Goal: Task Accomplishment & Management: Complete application form

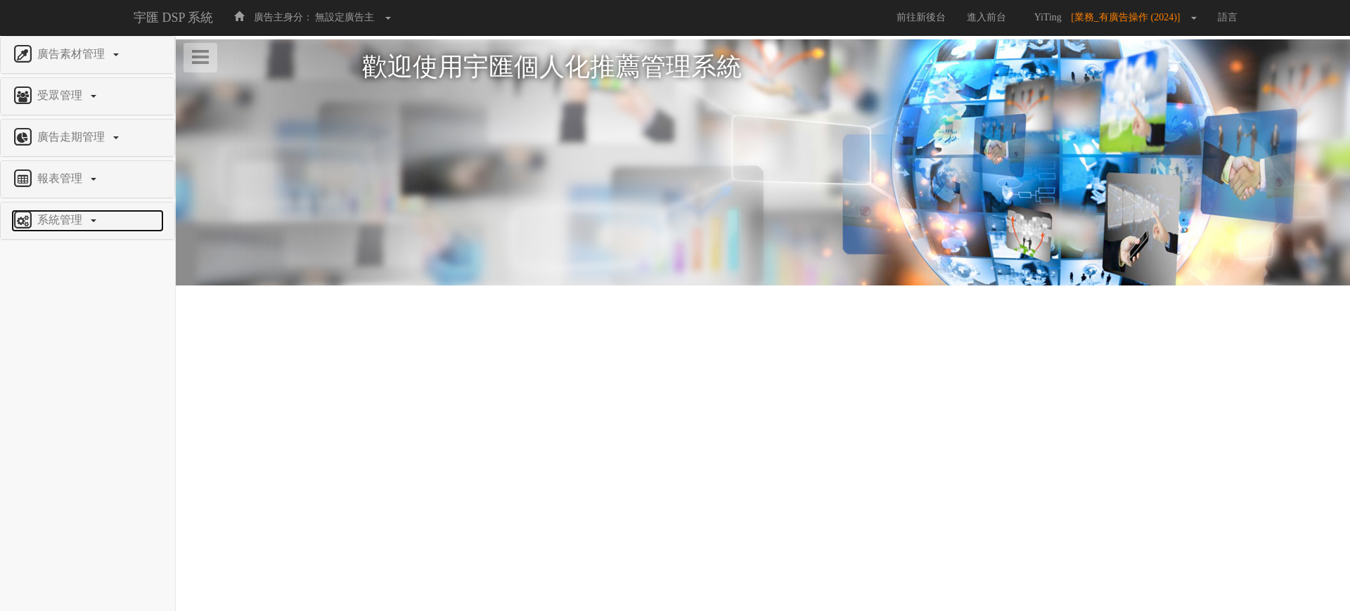
click at [36, 221] on span "系統管理" at bounding box center [62, 220] width 56 height 12
click at [51, 257] on span "廣告驗證設定" at bounding box center [46, 253] width 70 height 11
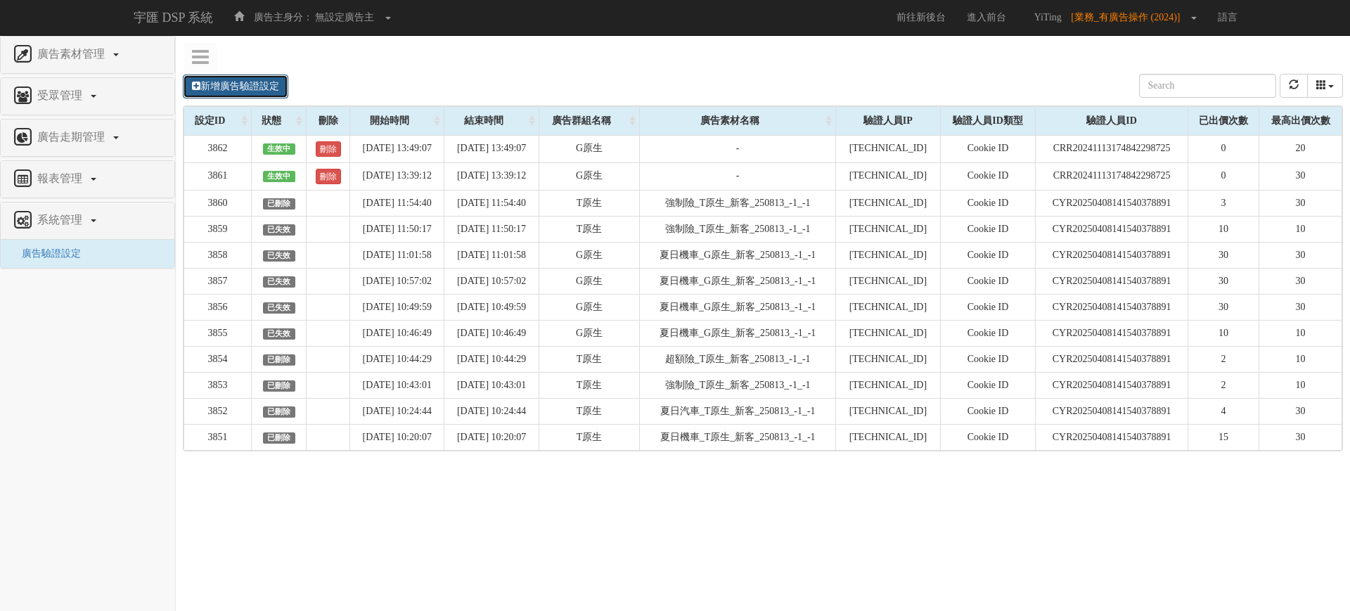
click at [240, 79] on link "新增廣告驗證設定" at bounding box center [235, 87] width 105 height 24
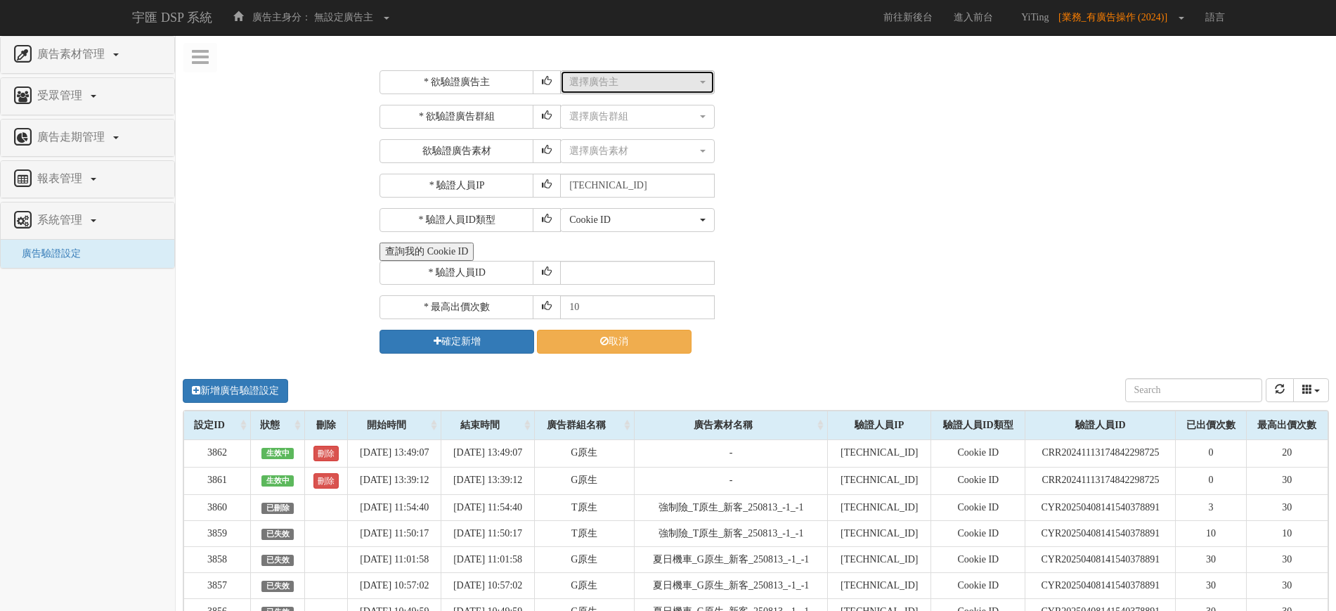
click at [612, 80] on div "選擇廣告主" at bounding box center [633, 82] width 128 height 14
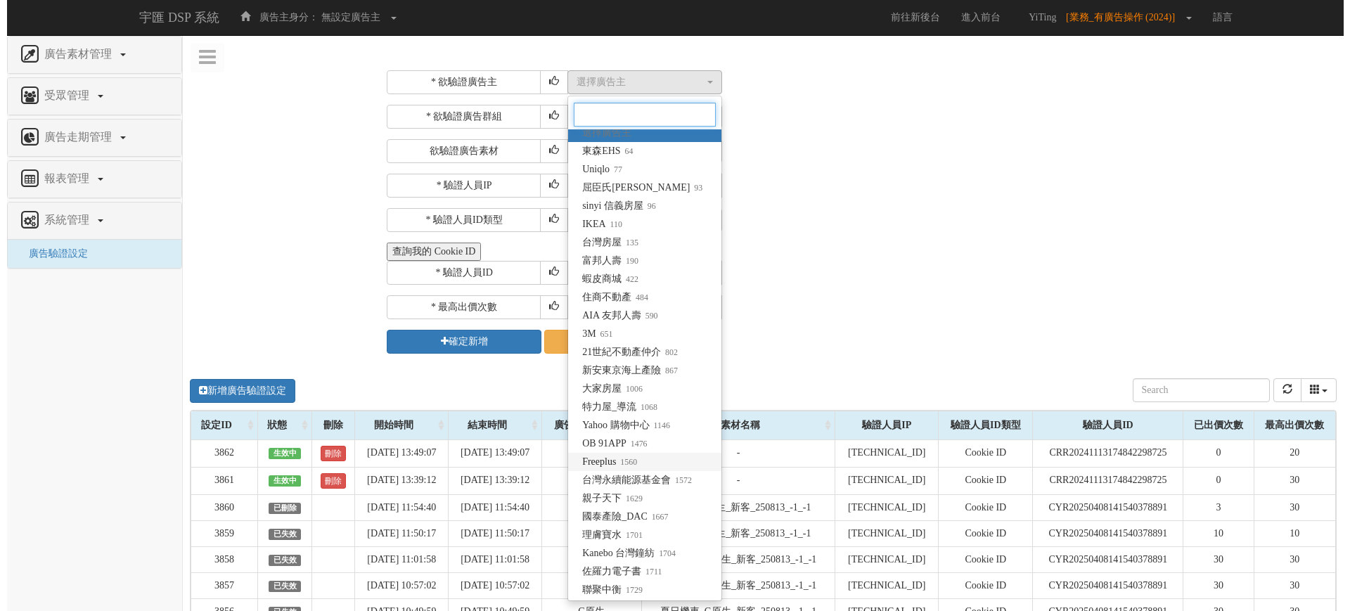
scroll to position [8, 0]
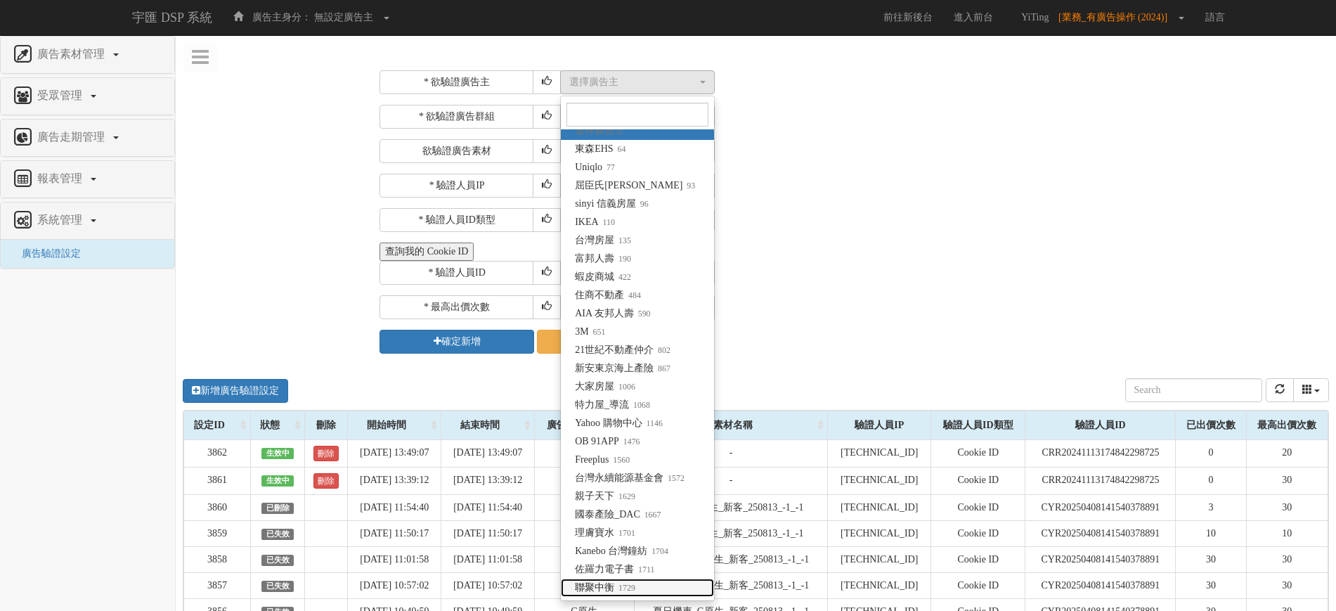
click at [619, 585] on small "1729" at bounding box center [624, 588] width 21 height 10
select select "1729"
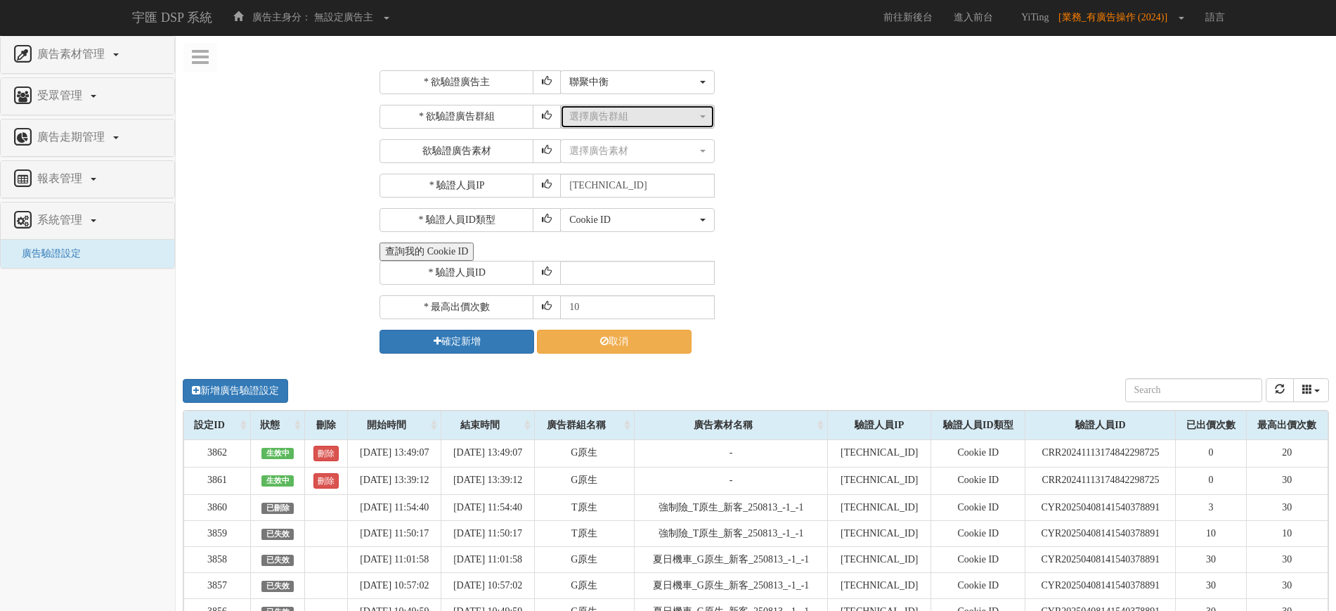
click at [613, 110] on div "選擇廣告群組" at bounding box center [633, 117] width 128 height 14
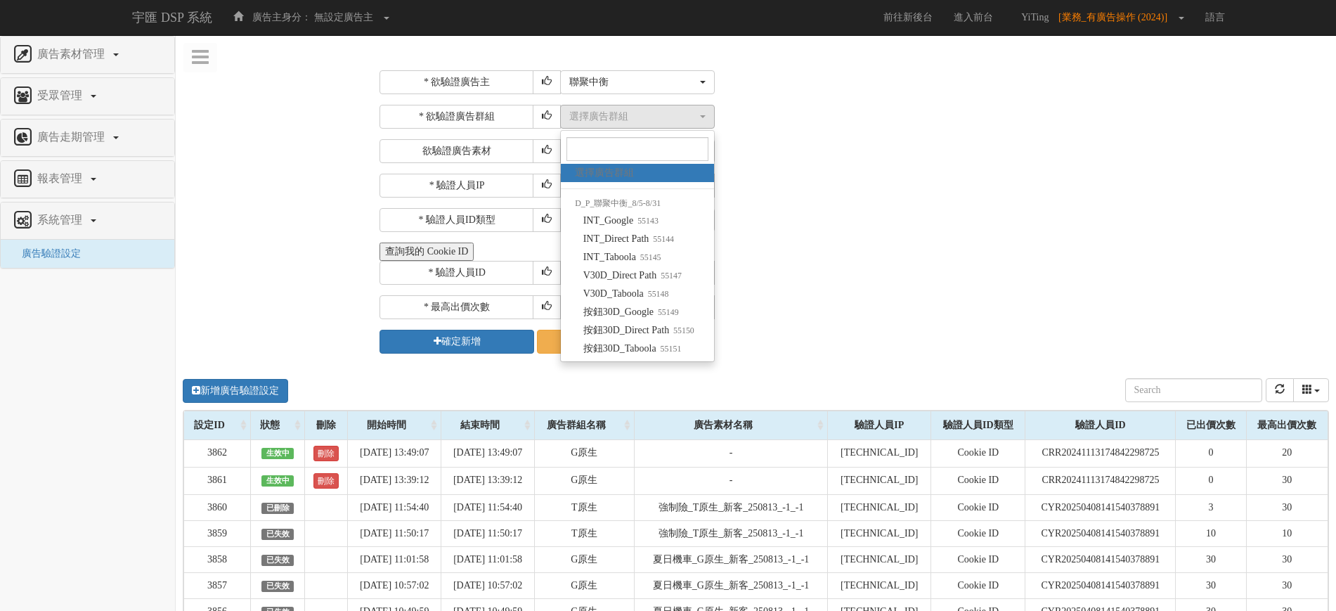
click at [817, 167] on div "* 欲驗證廣告主 選擇廣告主 東森EHS Uniqlo 屈臣氏Watsons sinyi 信義房屋 IKEA 台灣房屋 富邦人壽 蝦皮商城 住商不動產 AIA…" at bounding box center [853, 211] width 946 height 283
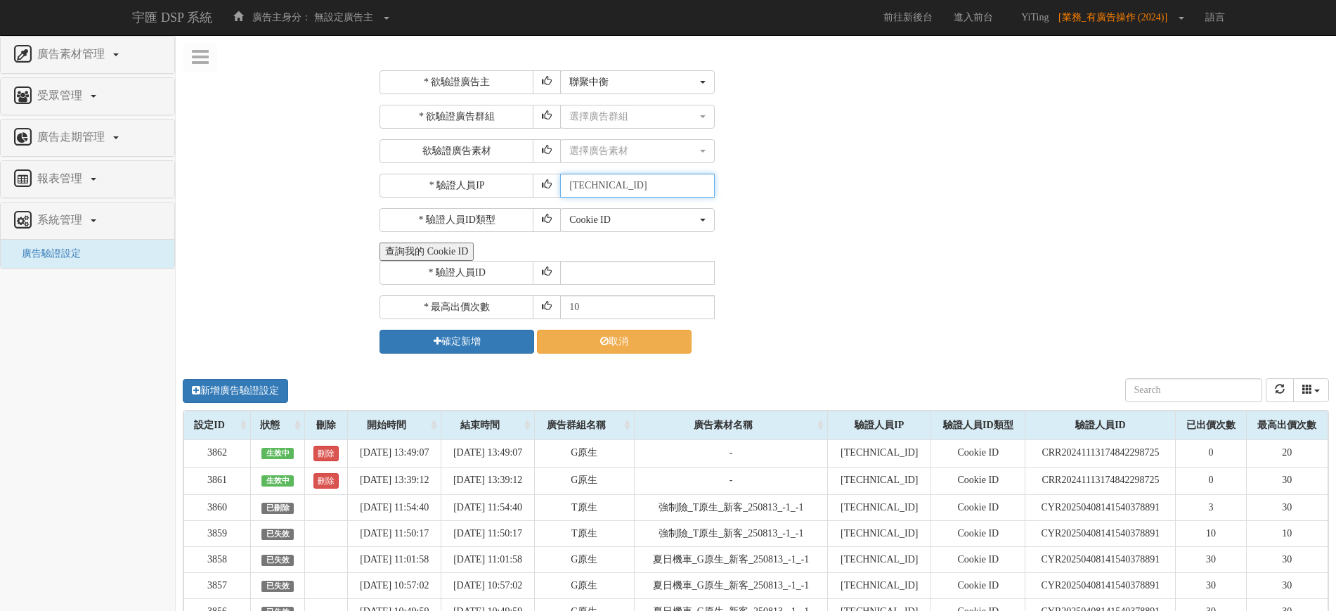
click at [638, 186] on input "[TECHNICAL_ID]" at bounding box center [637, 186] width 155 height 24
click at [812, 190] on div "* 驗證人員IP [TECHNICAL_ID]" at bounding box center [853, 186] width 946 height 24
click at [466, 252] on button "查詢我的 Cookie ID" at bounding box center [427, 252] width 94 height 18
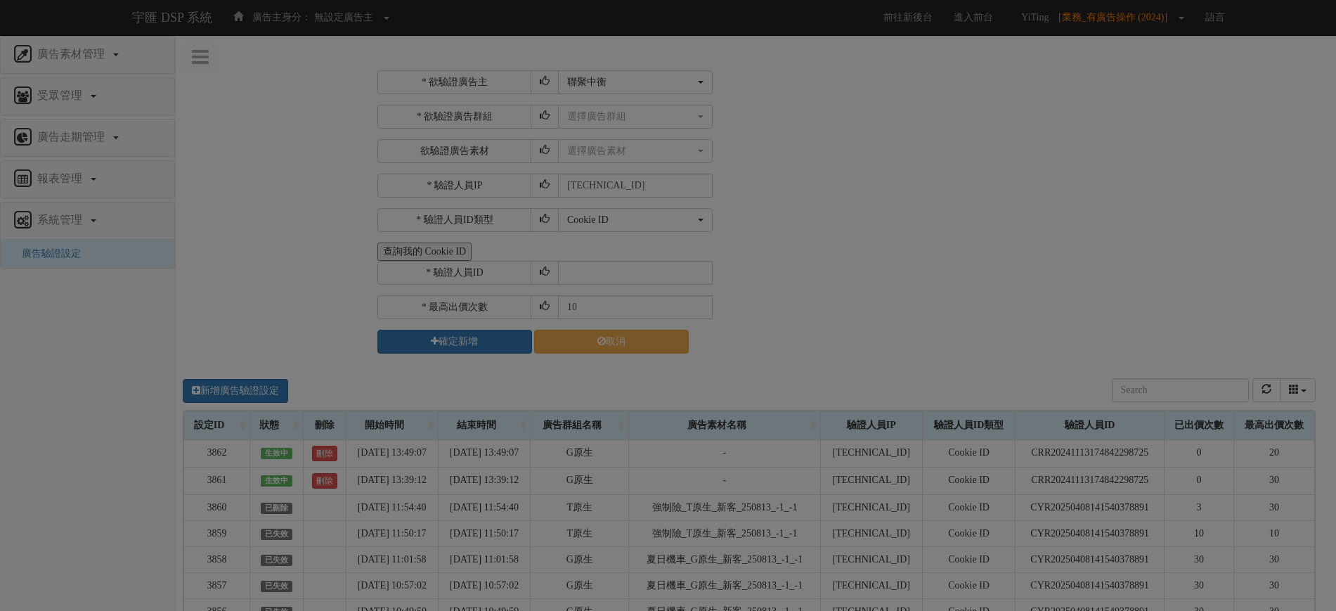
select select "1729"
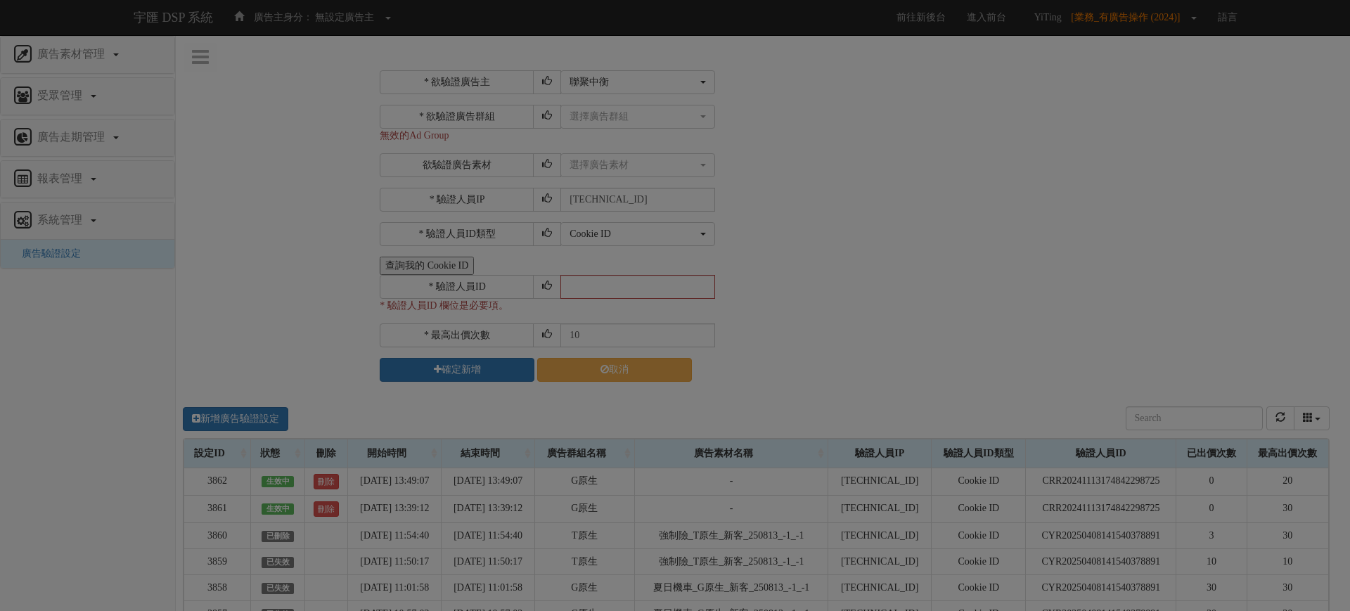
click at [624, 278] on div at bounding box center [668, 262] width 420 height 35
click at [612, 283] on div "Loading" at bounding box center [675, 305] width 1350 height 611
click at [998, 194] on div "Loading" at bounding box center [675, 305] width 1350 height 611
click at [749, 192] on div "Loading" at bounding box center [675, 305] width 1350 height 611
click at [833, 152] on div "Loading" at bounding box center [675, 305] width 1350 height 611
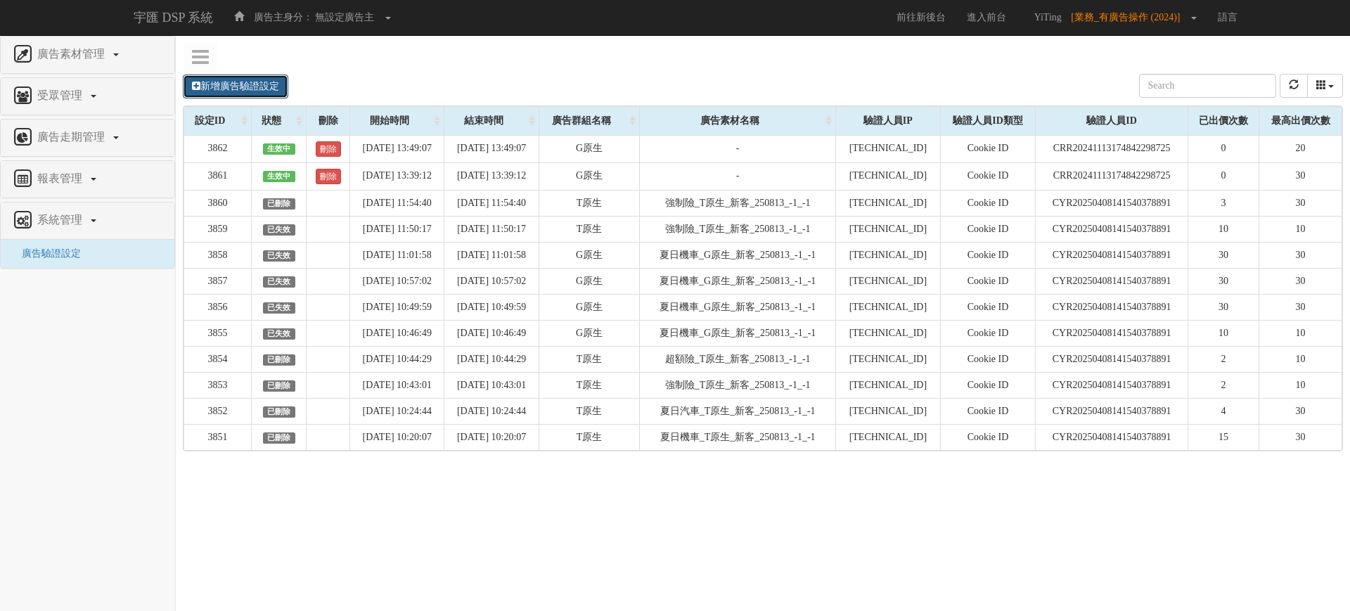
click at [239, 89] on link "新增廣告驗證設定" at bounding box center [235, 87] width 105 height 24
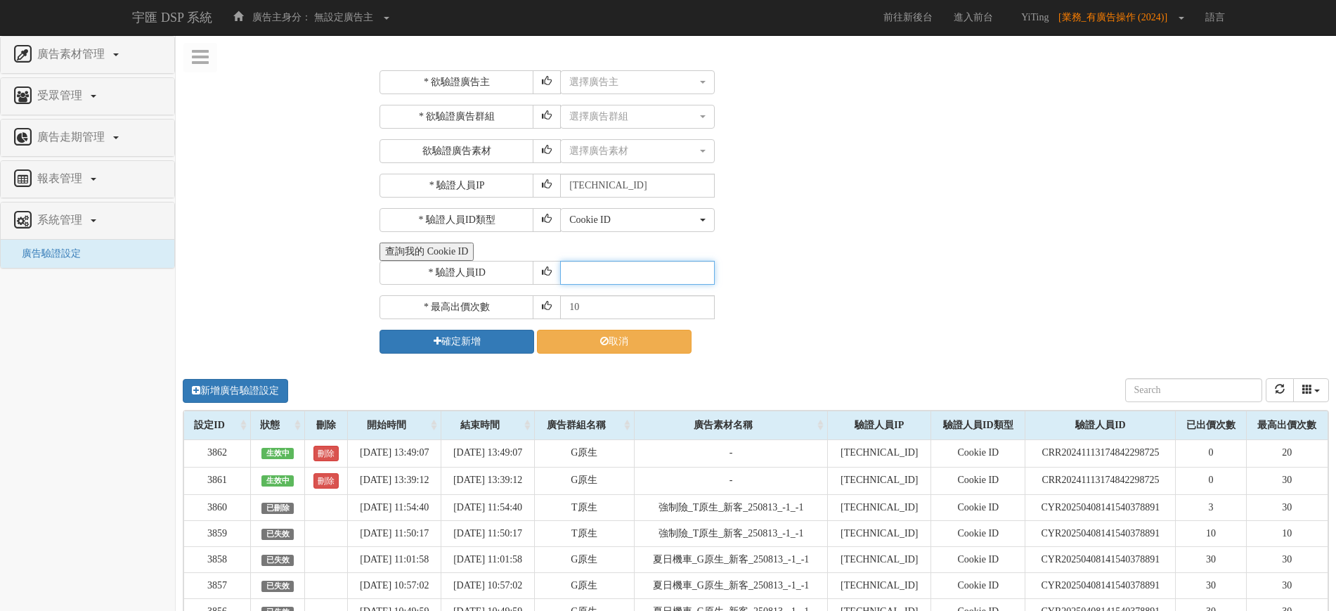
click at [604, 268] on input "text" at bounding box center [637, 273] width 155 height 24
paste input "CER2022022514594843054"
type input "CER2022022514594843054"
click at [617, 76] on div "選擇廣告主" at bounding box center [633, 82] width 128 height 14
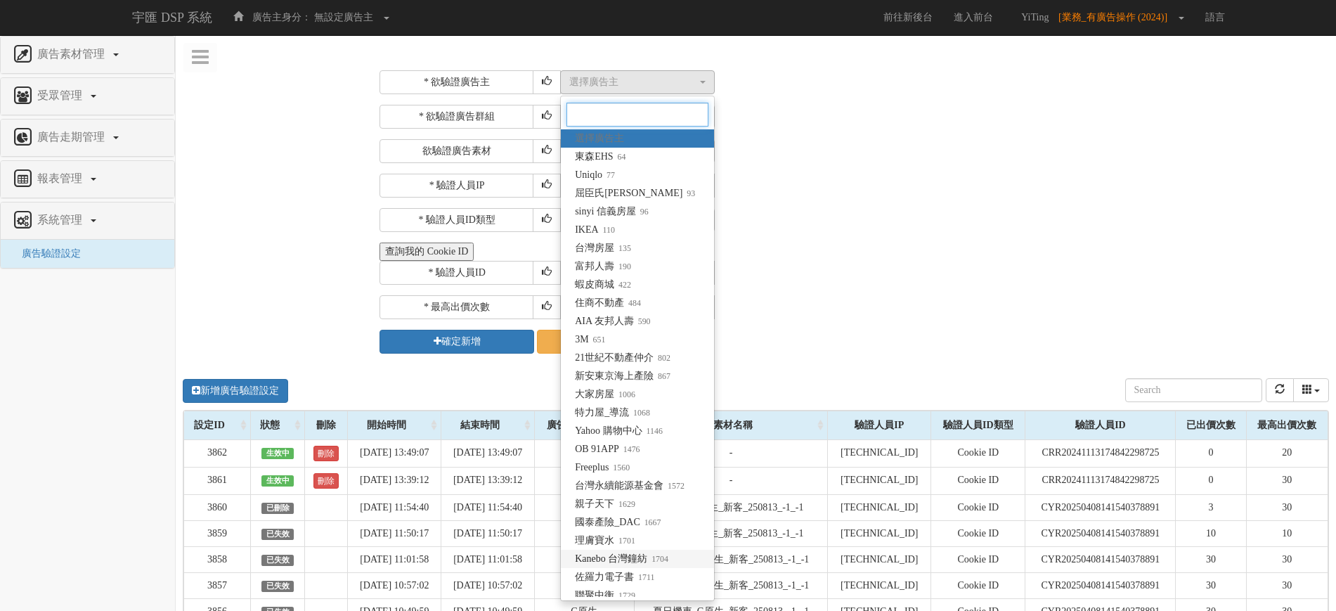
scroll to position [8, 0]
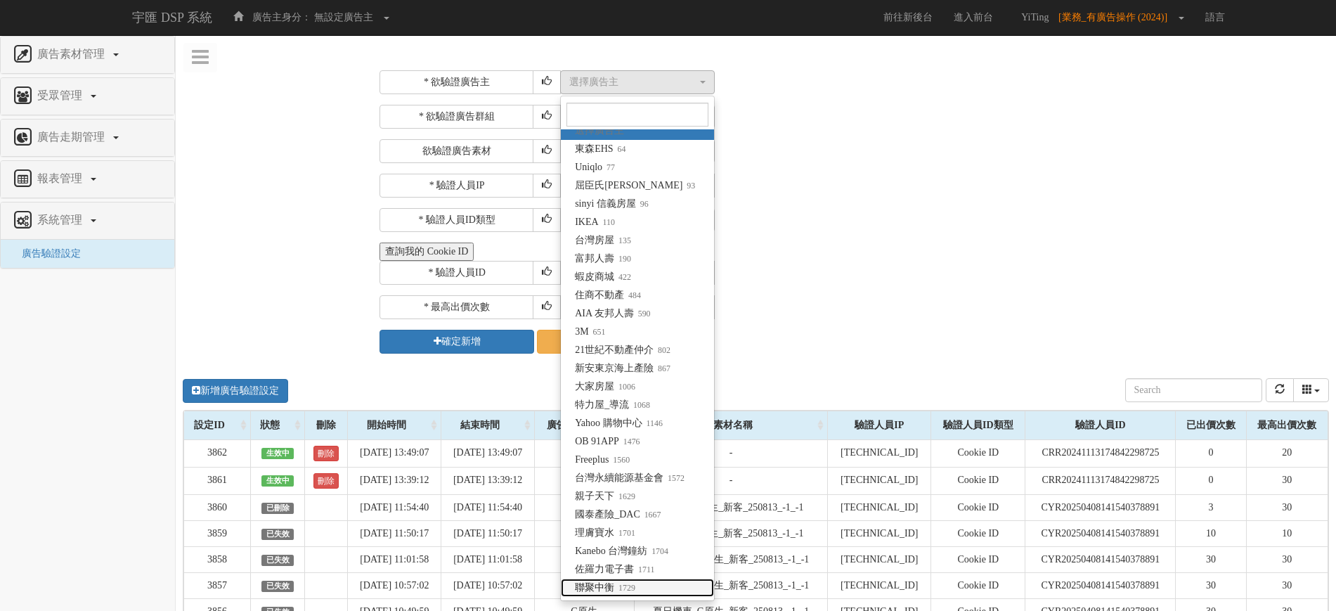
click at [619, 583] on small "1729" at bounding box center [624, 588] width 21 height 10
select select "1729"
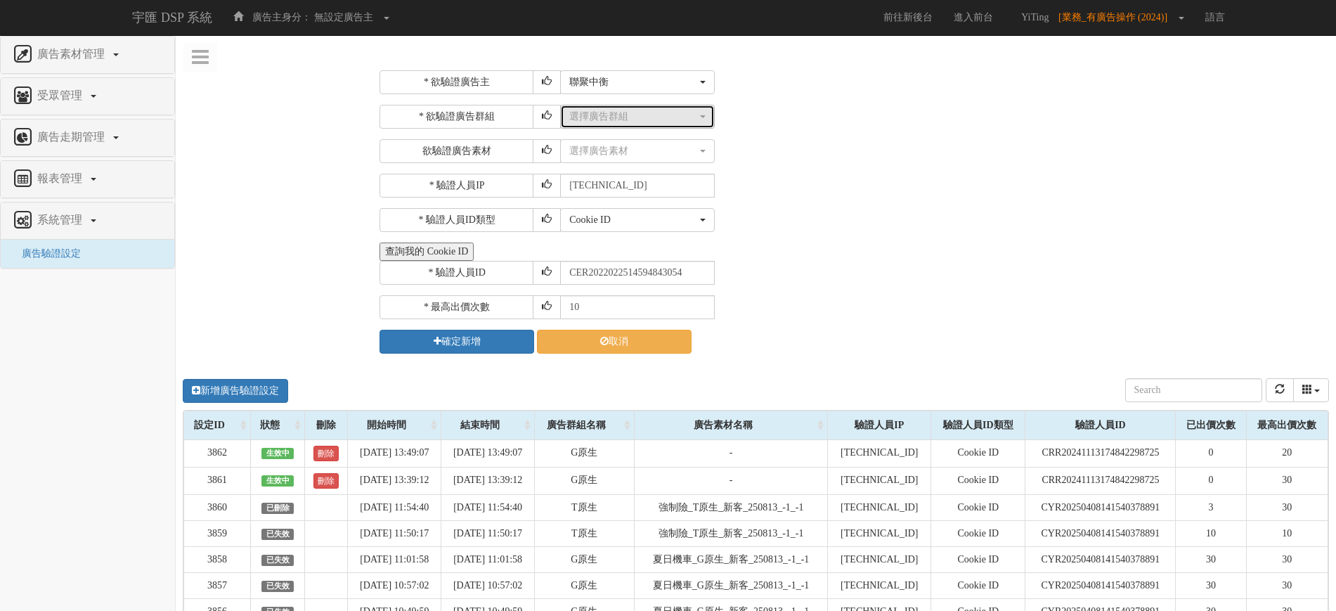
click at [645, 115] on div "選擇廣告群組" at bounding box center [633, 117] width 128 height 14
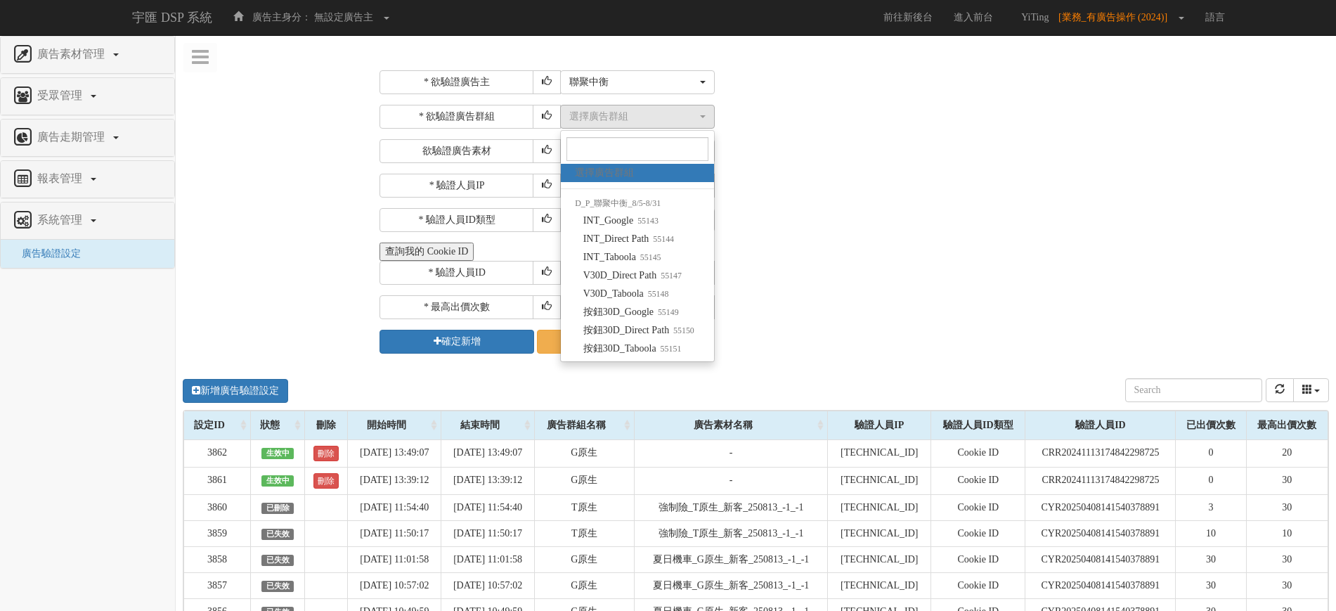
click at [823, 180] on div "* 驗證人員IP [TECHNICAL_ID]" at bounding box center [853, 186] width 946 height 24
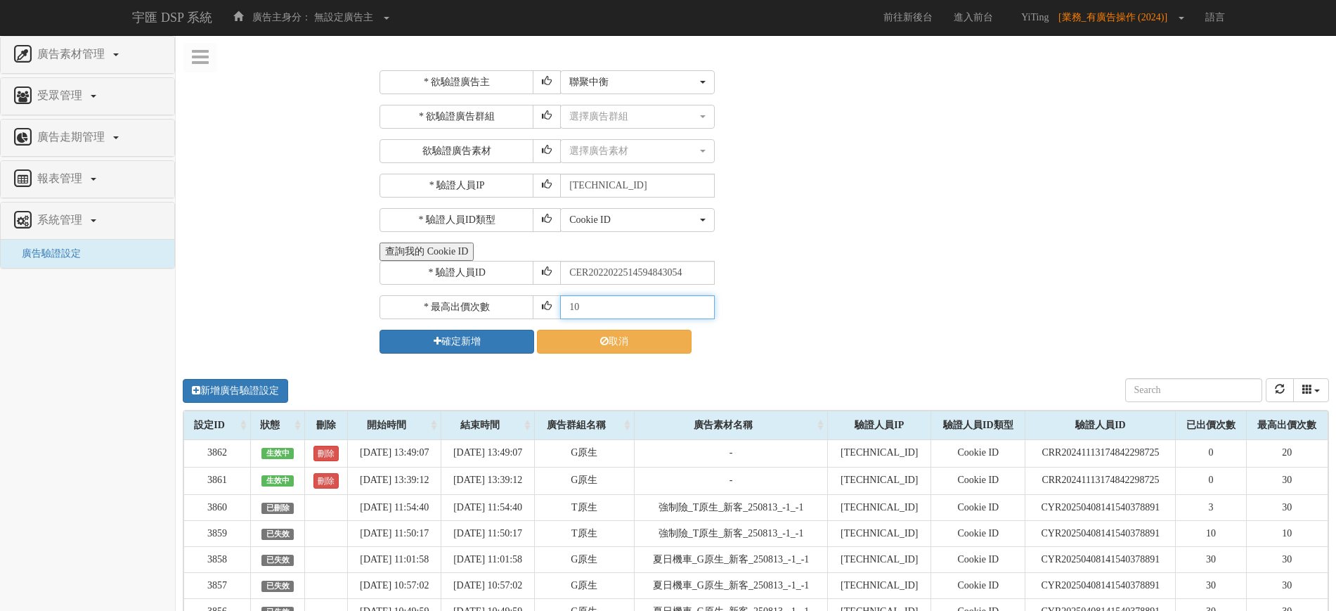
drag, startPoint x: 584, startPoint y: 310, endPoint x: 525, endPoint y: 309, distance: 59.1
click at [525, 309] on div "* 最高出價次數 10" at bounding box center [853, 307] width 946 height 24
type input "15"
click at [485, 348] on button "確定新增" at bounding box center [457, 342] width 155 height 24
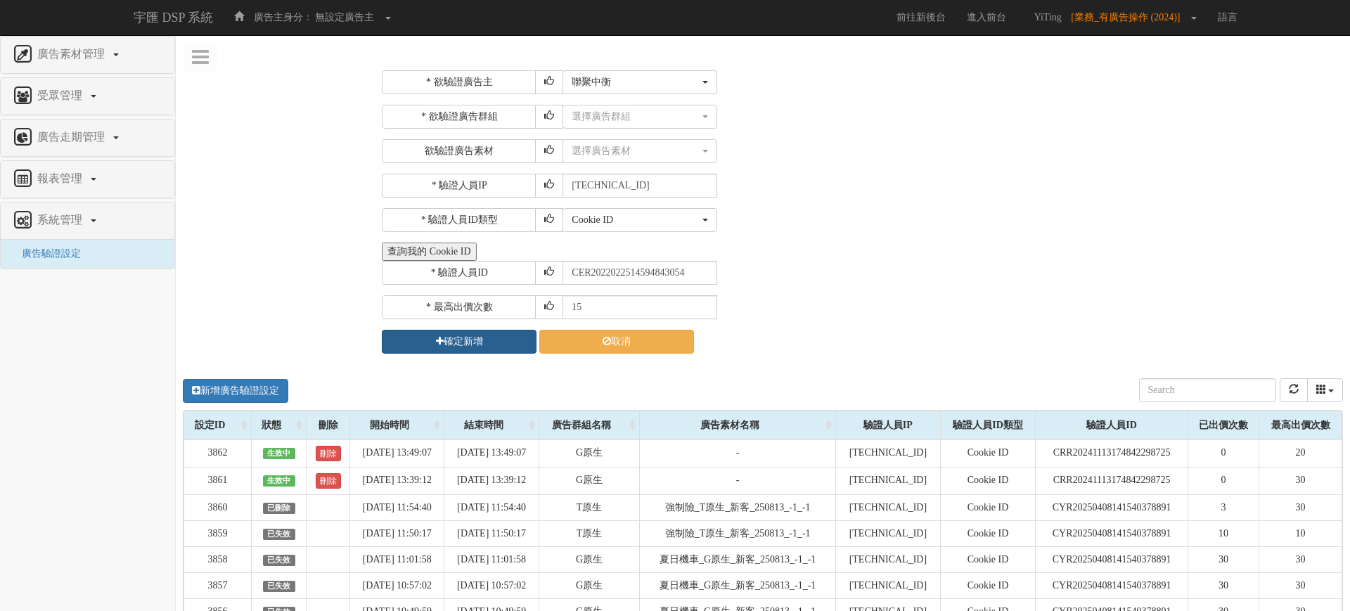
select select "1729"
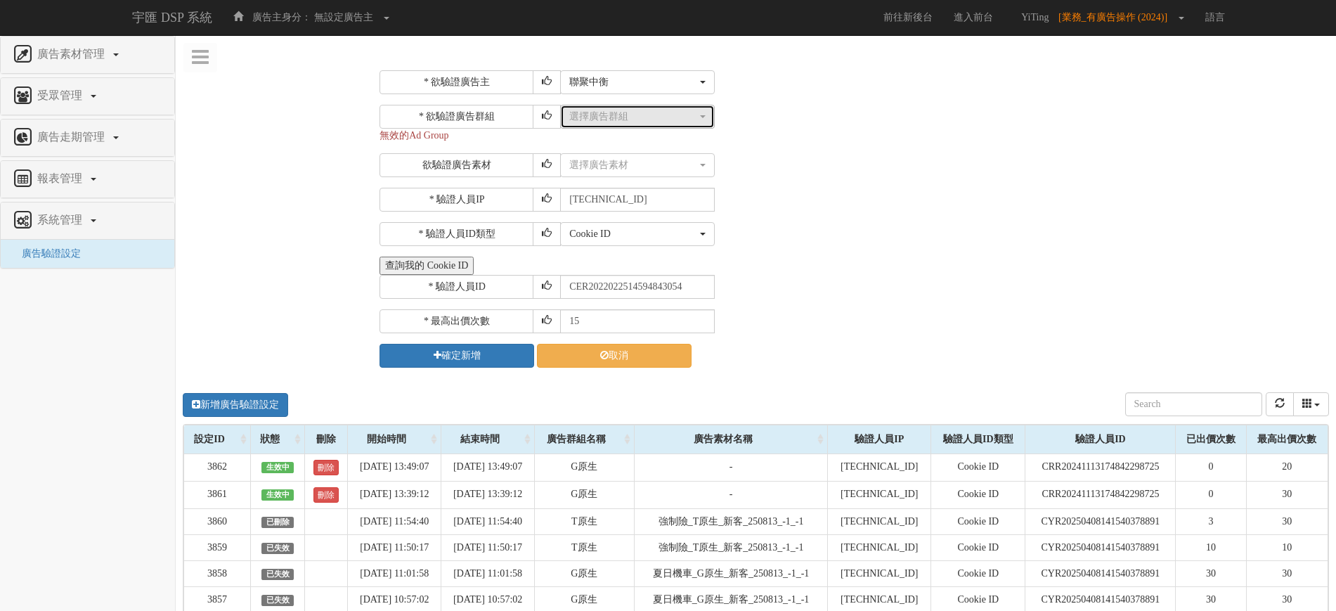
click at [639, 119] on div "選擇廣告群組" at bounding box center [633, 117] width 128 height 14
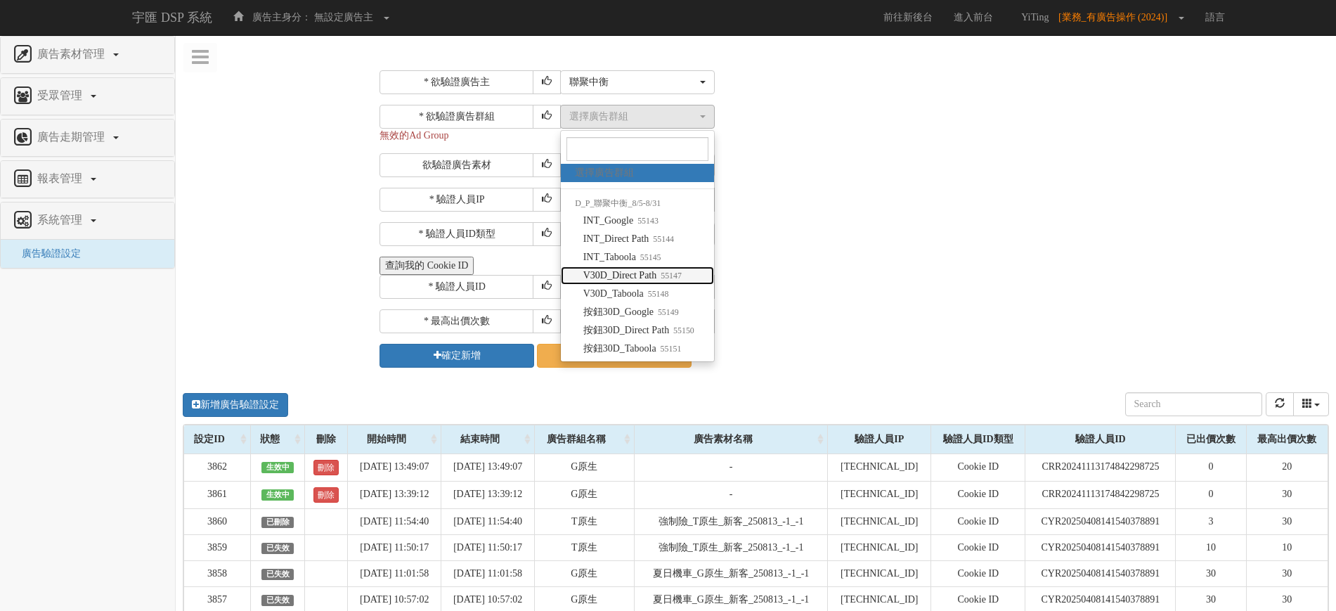
click at [651, 266] on link "V30D_Direct Path 55147" at bounding box center [637, 275] width 153 height 18
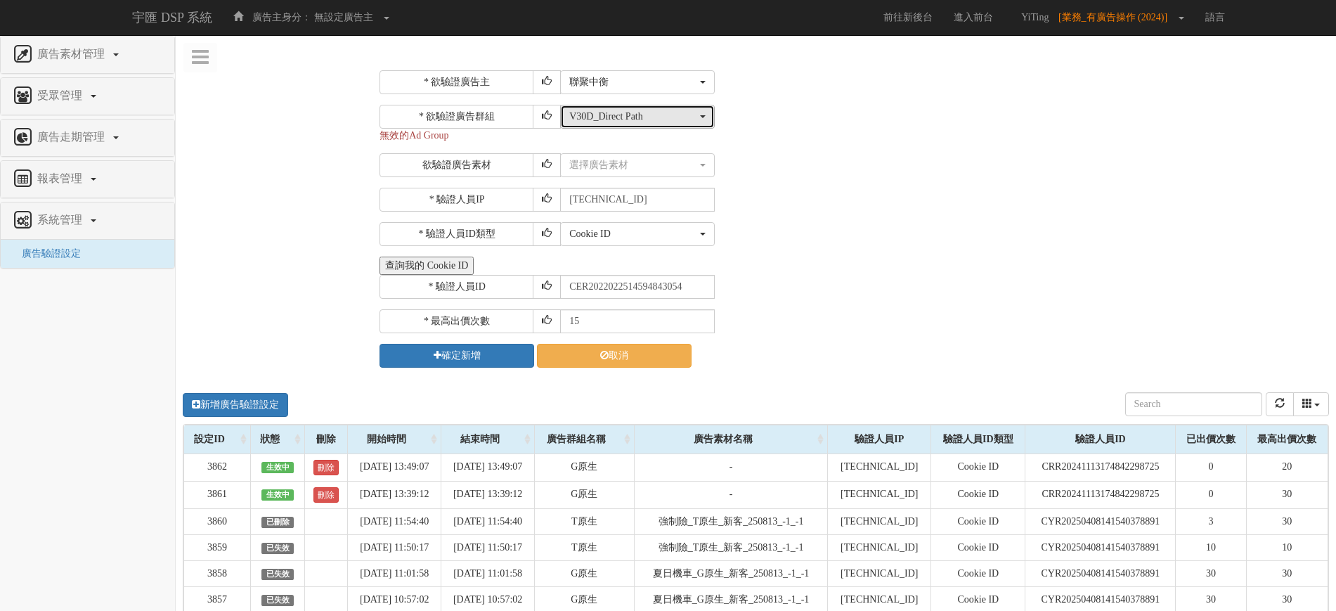
click at [605, 120] on div "V30D_Direct Path" at bounding box center [633, 117] width 128 height 14
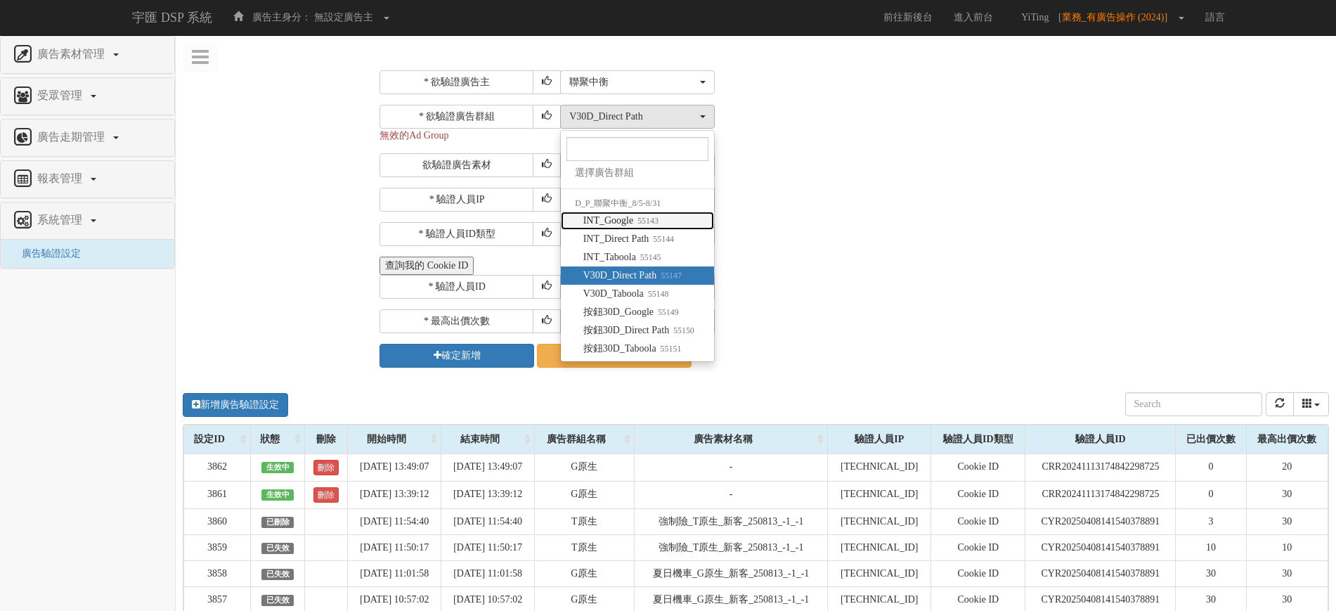
click at [659, 217] on small "55143" at bounding box center [645, 221] width 25 height 10
select select "55143"
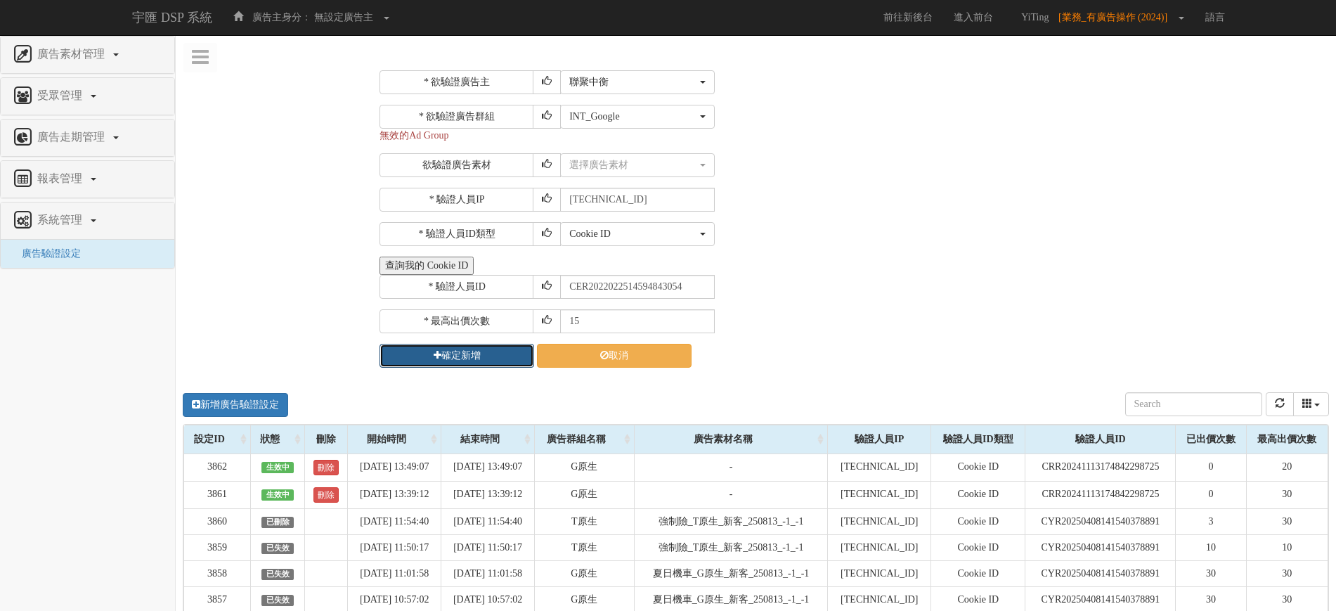
click at [477, 363] on button "確定新增" at bounding box center [457, 356] width 155 height 24
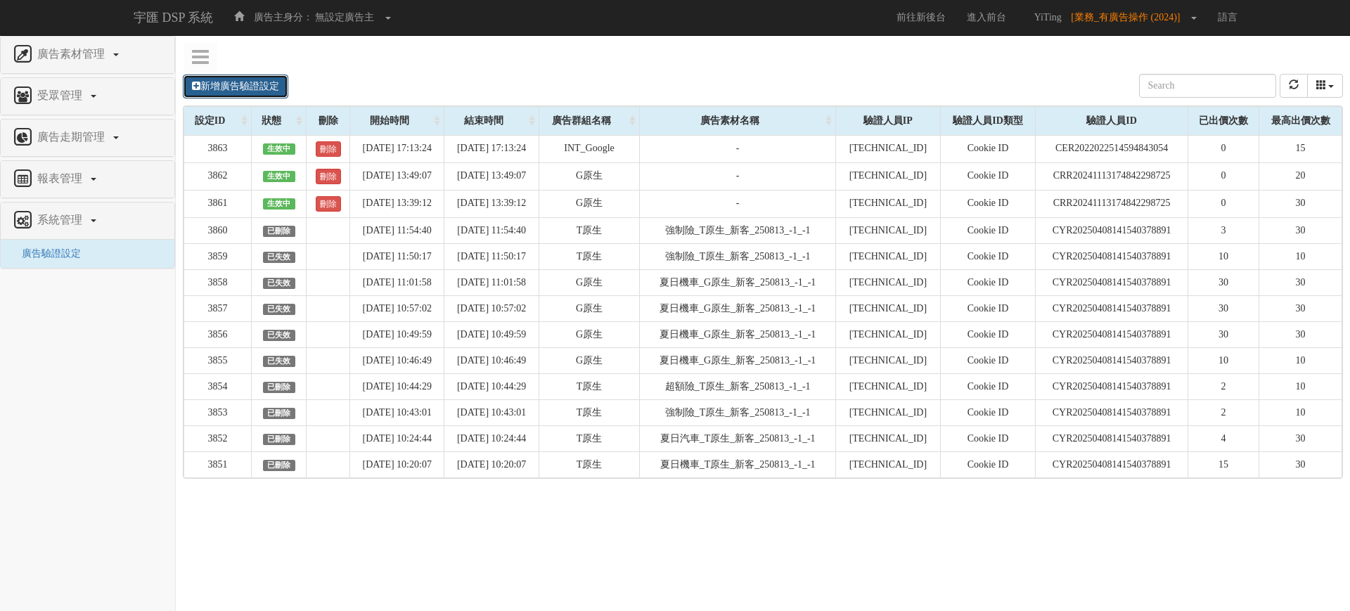
click at [229, 82] on link "新增廣告驗證設定" at bounding box center [235, 87] width 105 height 24
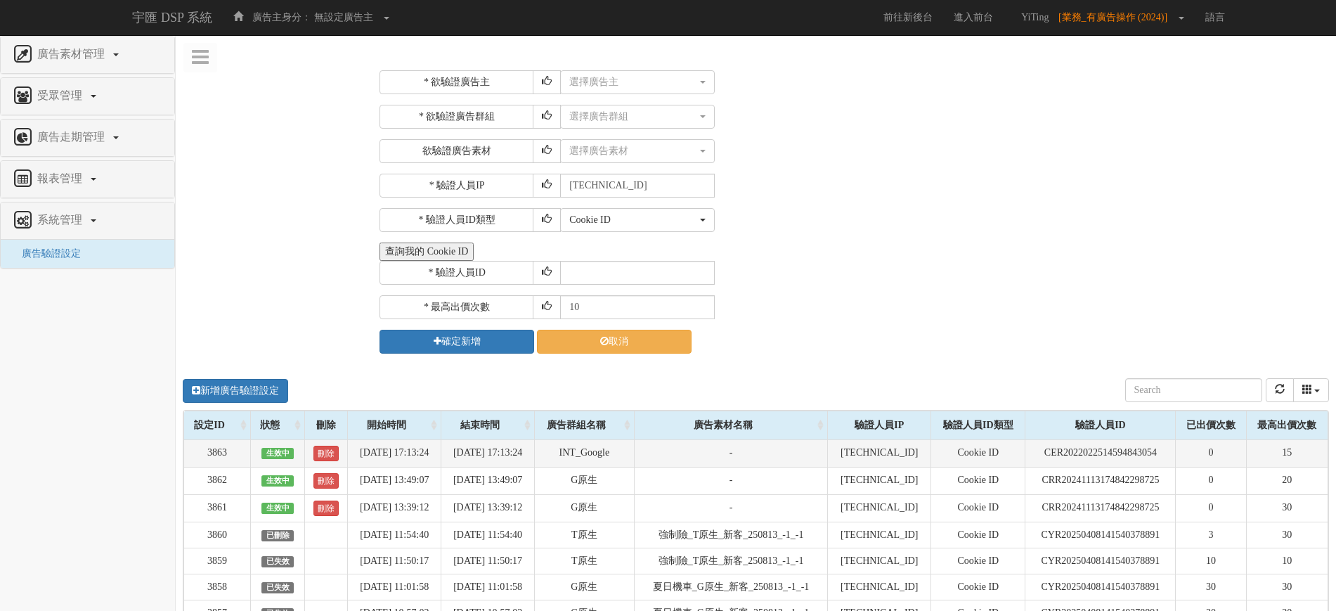
click at [1081, 453] on td "CER2022022514594843054" at bounding box center [1101, 452] width 150 height 27
copy td "CER2022022514594843054"
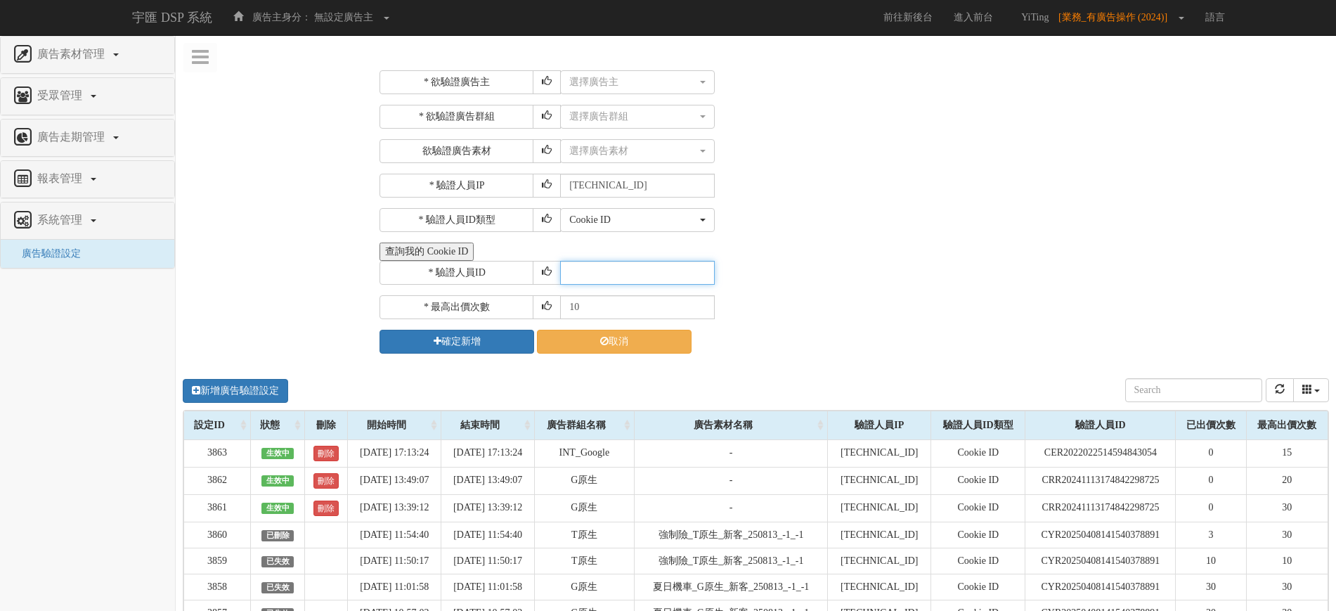
click at [602, 275] on input "text" at bounding box center [637, 273] width 155 height 24
paste input "CER2022022514594843054"
type input "CER2022022514594843054"
click at [817, 228] on div "Cookie ID ADID IDFA Cookie ID" at bounding box center [943, 220] width 766 height 24
click at [628, 77] on div "選擇廣告主" at bounding box center [633, 82] width 128 height 14
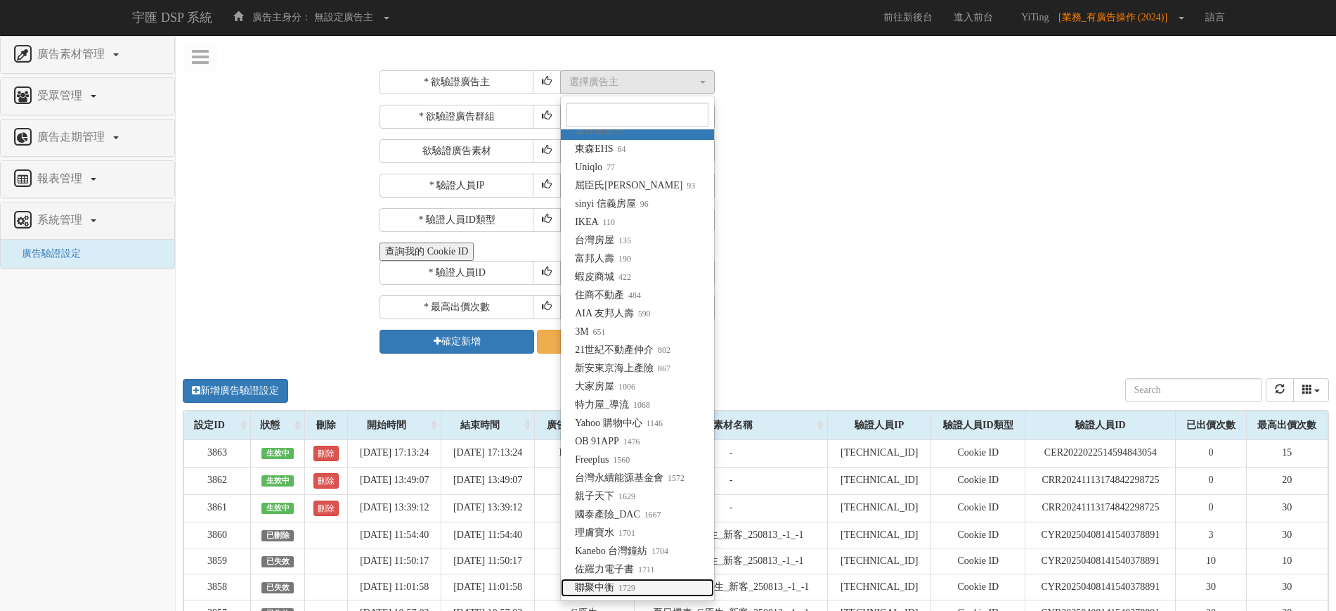
click at [611, 586] on span "聯聚中衡 1729" at bounding box center [605, 588] width 60 height 14
select select "1729"
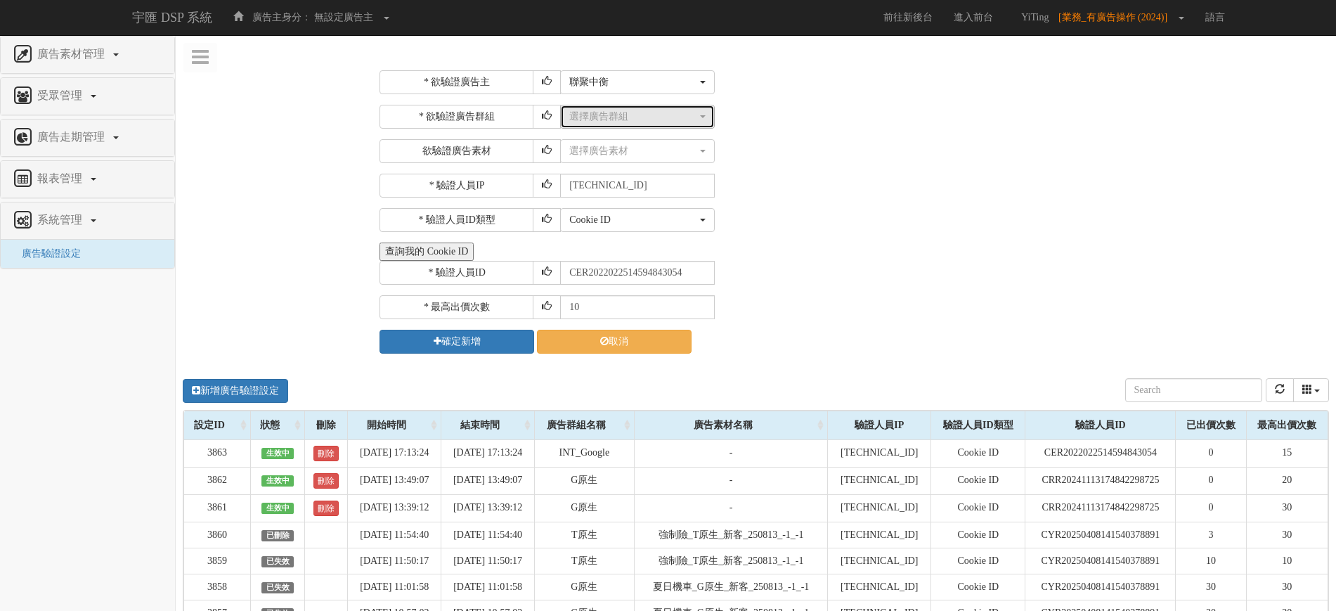
click at [593, 117] on div "選擇廣告群組" at bounding box center [633, 117] width 128 height 14
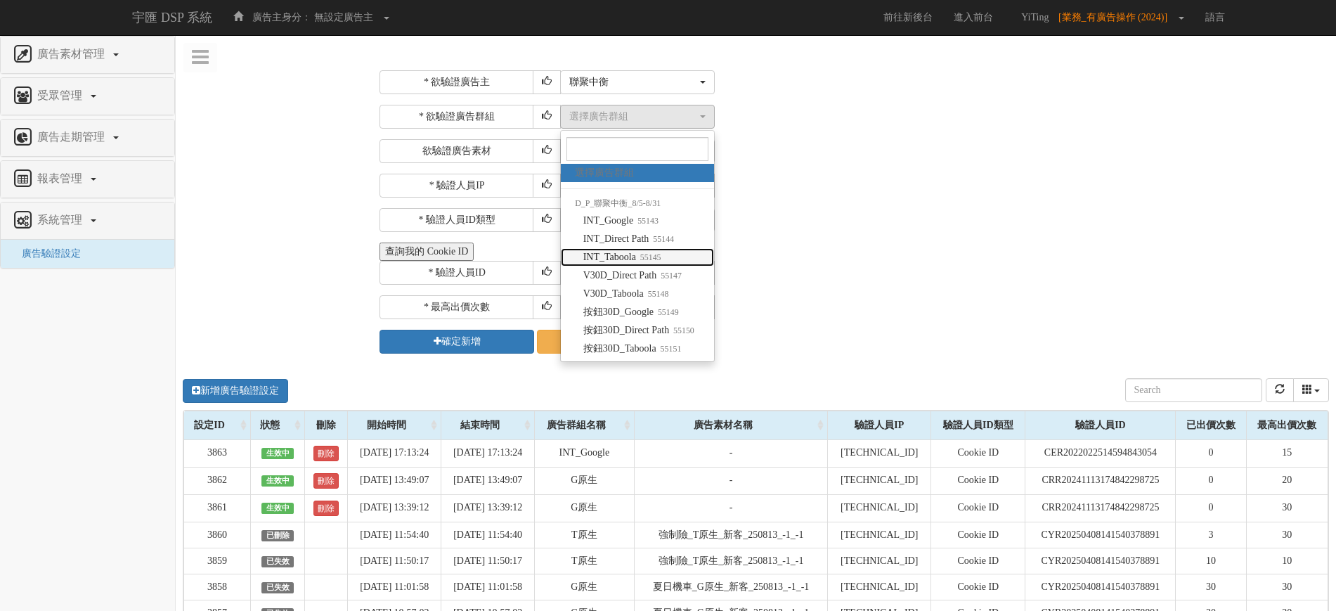
click at [641, 257] on small "55145" at bounding box center [648, 257] width 25 height 10
select select "55145"
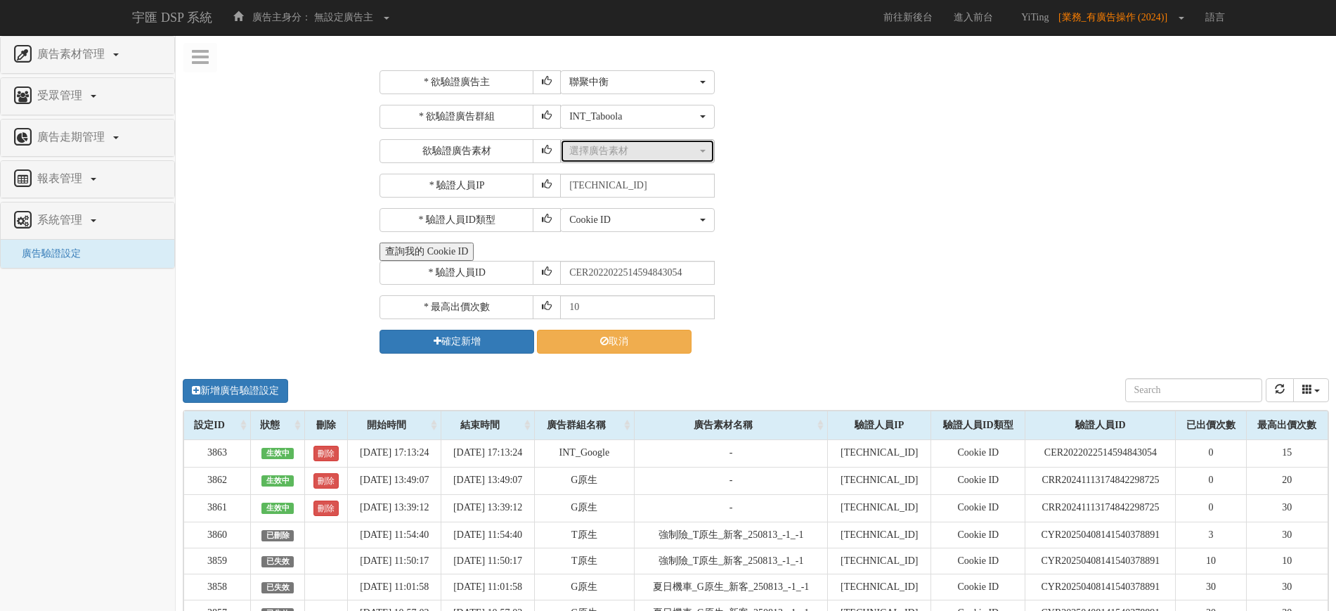
click at [589, 141] on button "選擇廣告素材" at bounding box center [637, 151] width 155 height 24
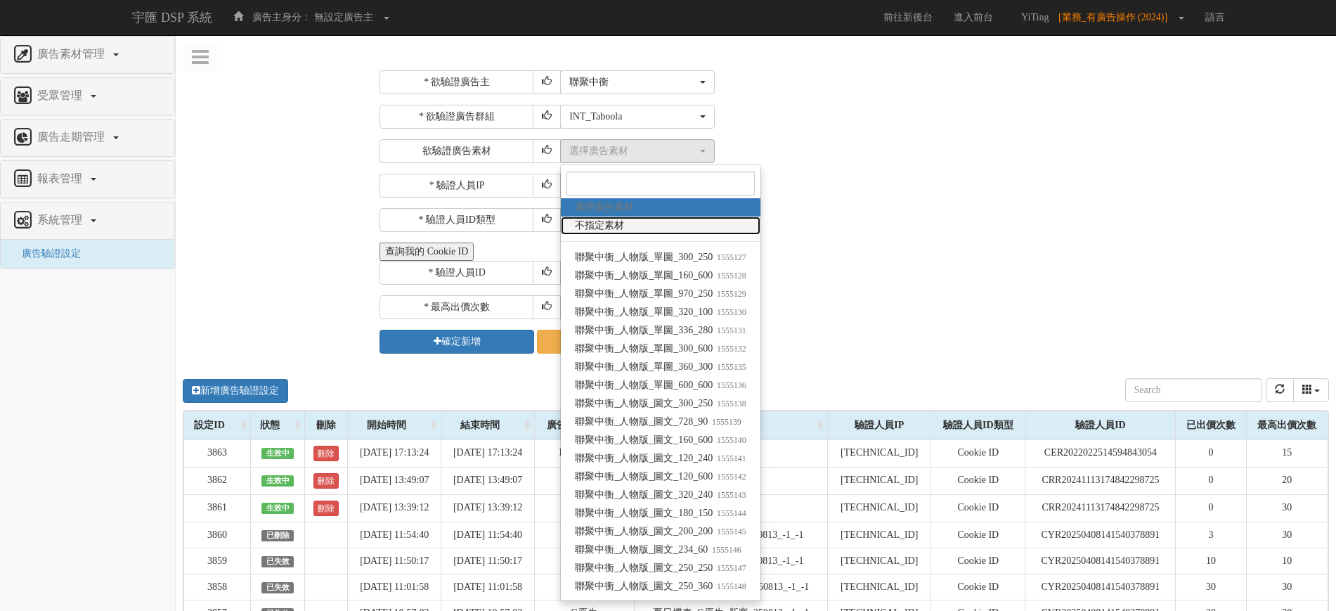
click at [620, 224] on span "不指定素材" at bounding box center [599, 226] width 49 height 14
select select "-1"
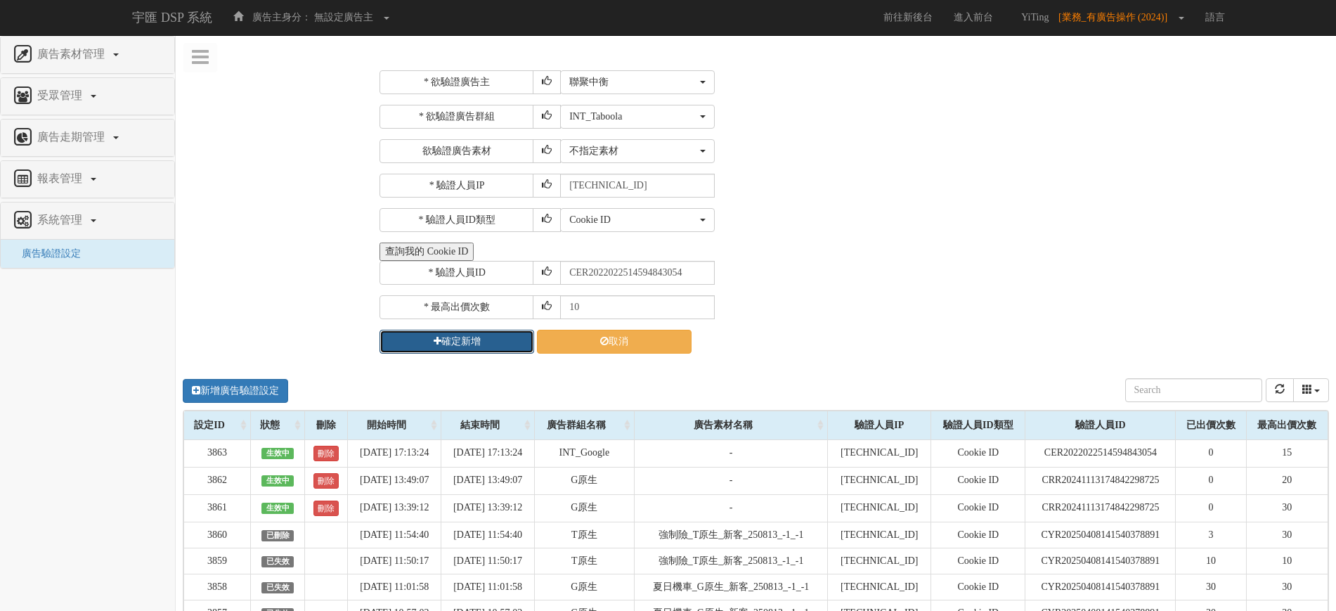
click at [470, 337] on button "確定新增" at bounding box center [457, 342] width 155 height 24
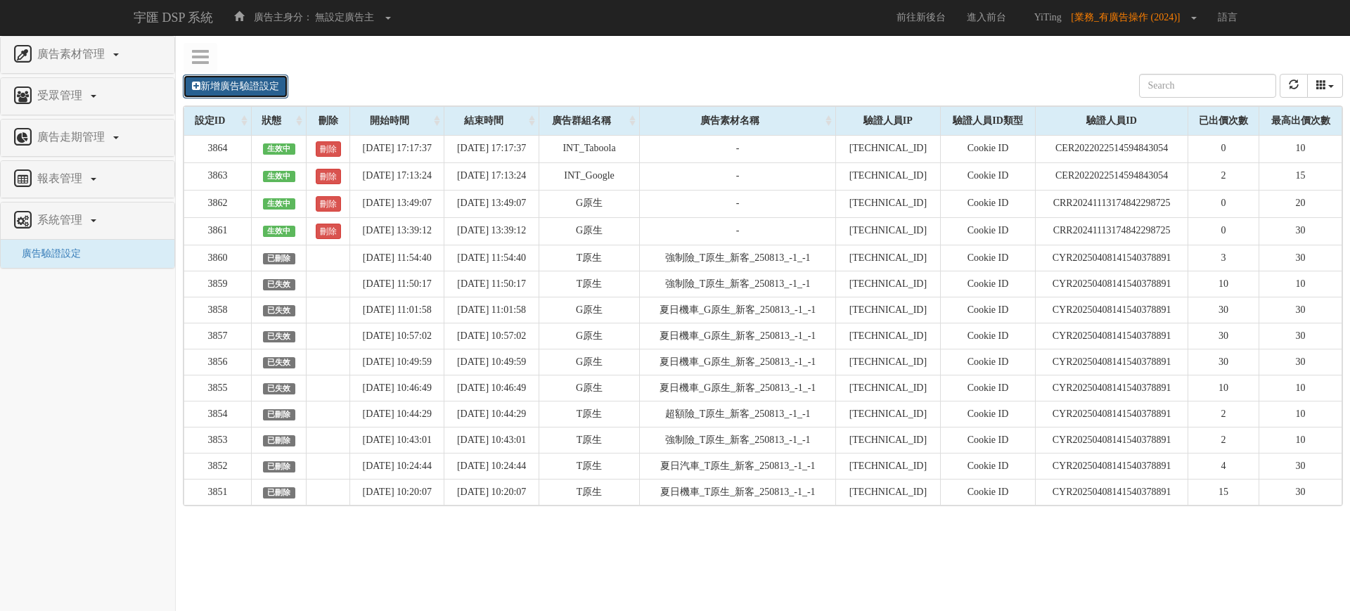
click at [250, 90] on link "新增廣告驗證設定" at bounding box center [235, 87] width 105 height 24
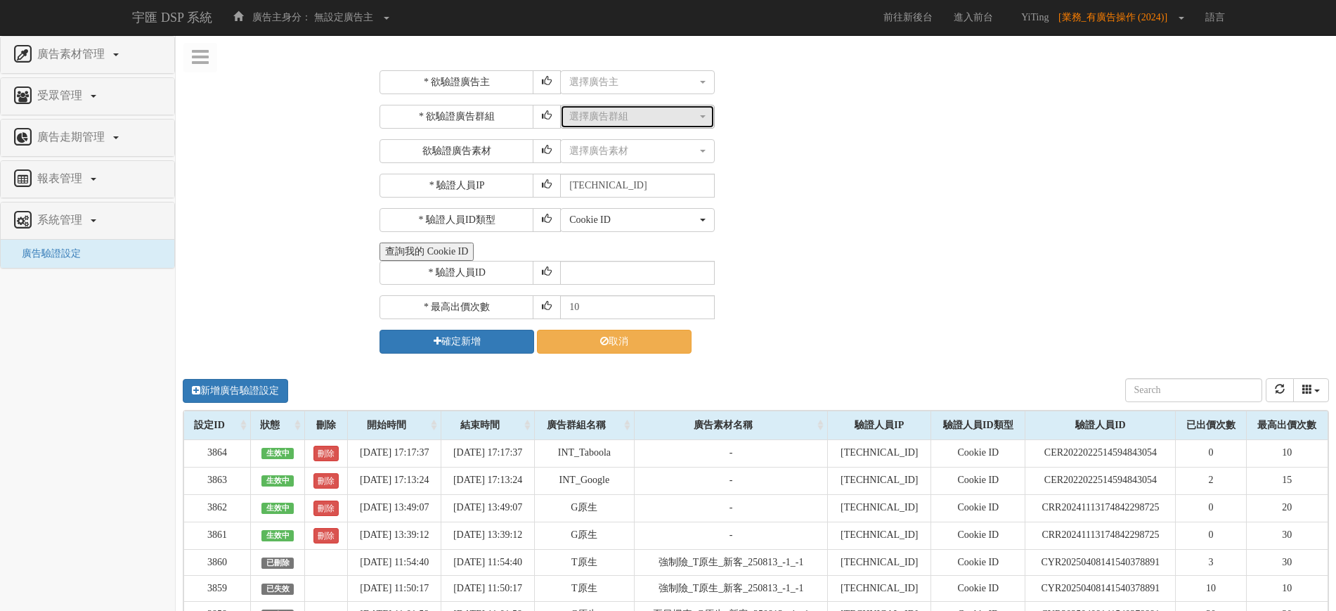
click at [638, 124] on button "選擇廣告群組" at bounding box center [637, 117] width 155 height 24
click at [1075, 237] on div "* 欲驗證廣告主 選擇廣告主 東森EHS Uniqlo 屈臣氏[PERSON_NAME] sinyi 信義房屋 IKEA 台灣房屋 富邦人壽 蝦皮商城 住商不…" at bounding box center [853, 211] width 946 height 283
click at [905, 213] on div "Cookie ID ADID IDFA Cookie ID" at bounding box center [943, 220] width 766 height 24
click at [1188, 115] on div "選擇廣告群組 選擇廣告群組 選擇廣告群組" at bounding box center [943, 117] width 766 height 24
click at [943, 411] on div "驗證人員ID類型" at bounding box center [978, 425] width 94 height 28
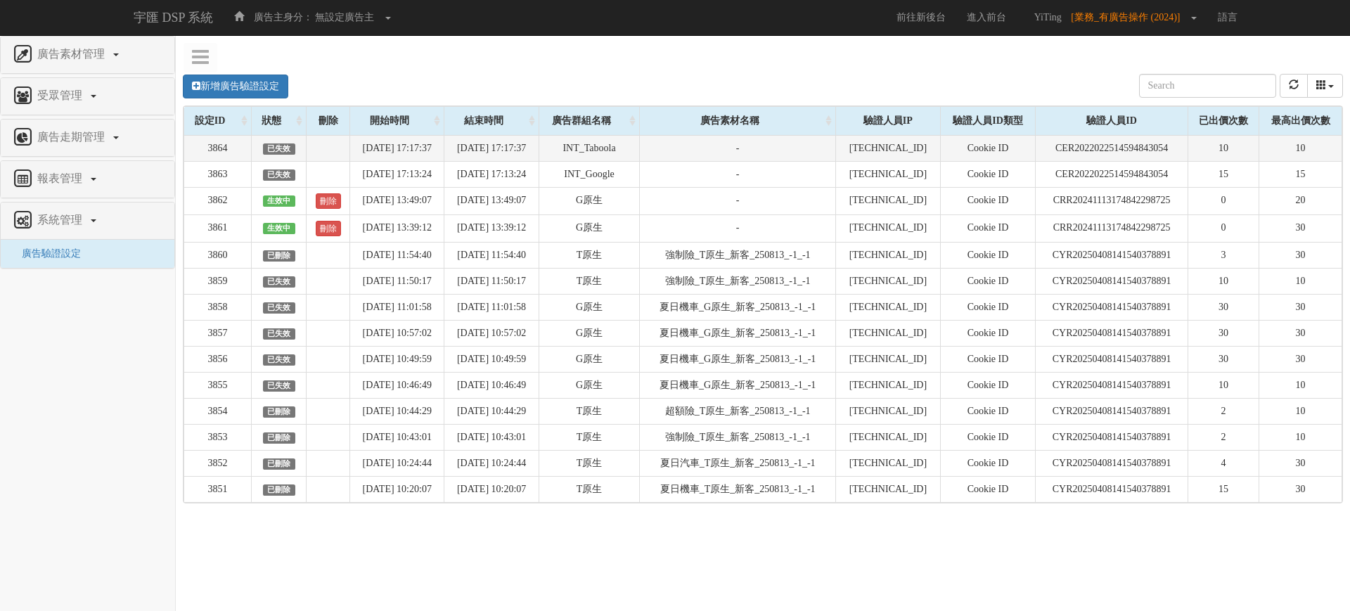
click at [1100, 148] on td "CER2022022514594843054" at bounding box center [1112, 148] width 152 height 26
copy td "CER2022022514594843054"
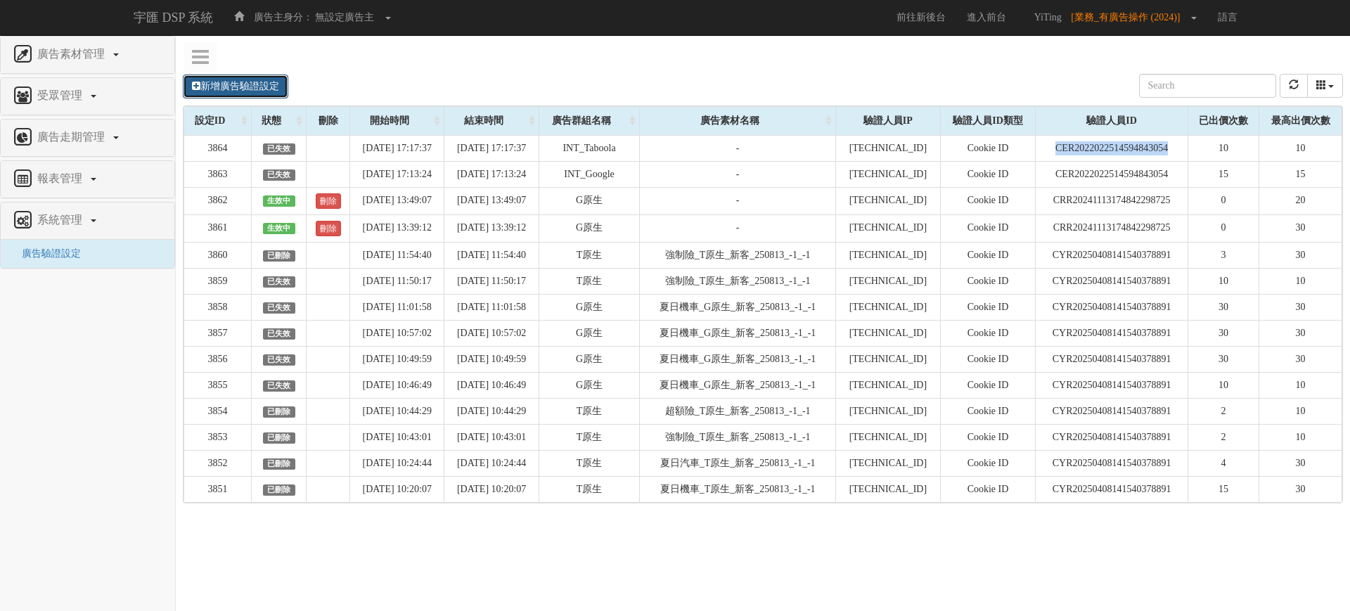
click at [230, 97] on link "新增廣告驗證設定" at bounding box center [235, 87] width 105 height 24
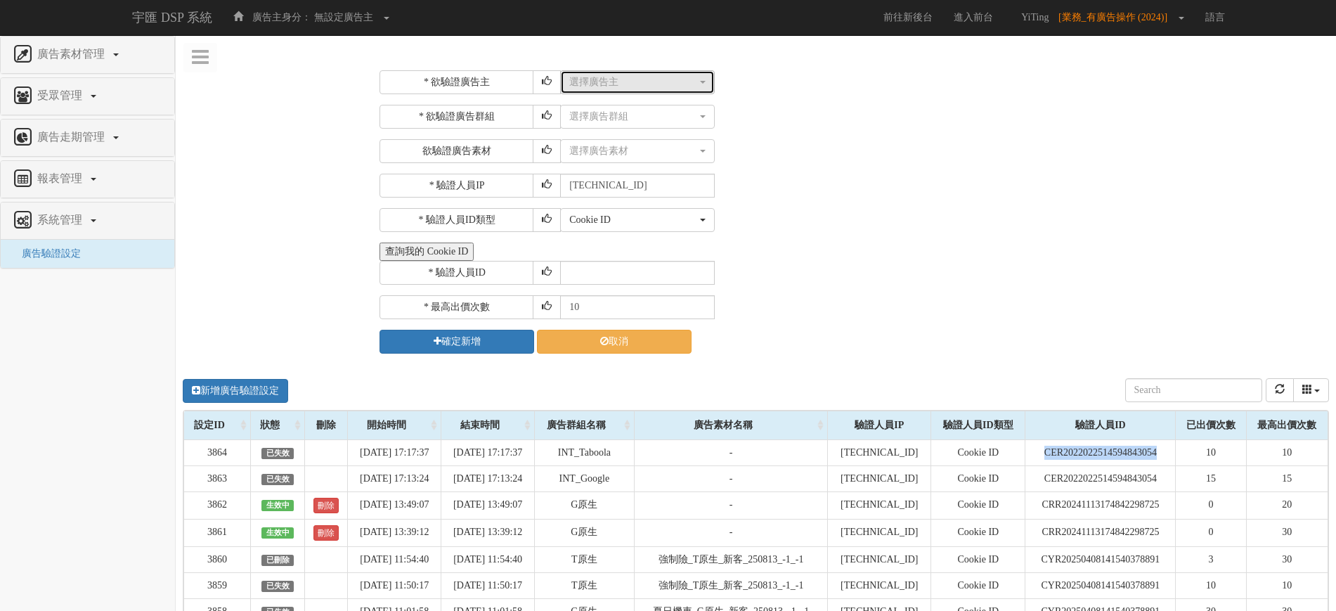
click at [619, 75] on div "選擇廣告主" at bounding box center [633, 82] width 128 height 14
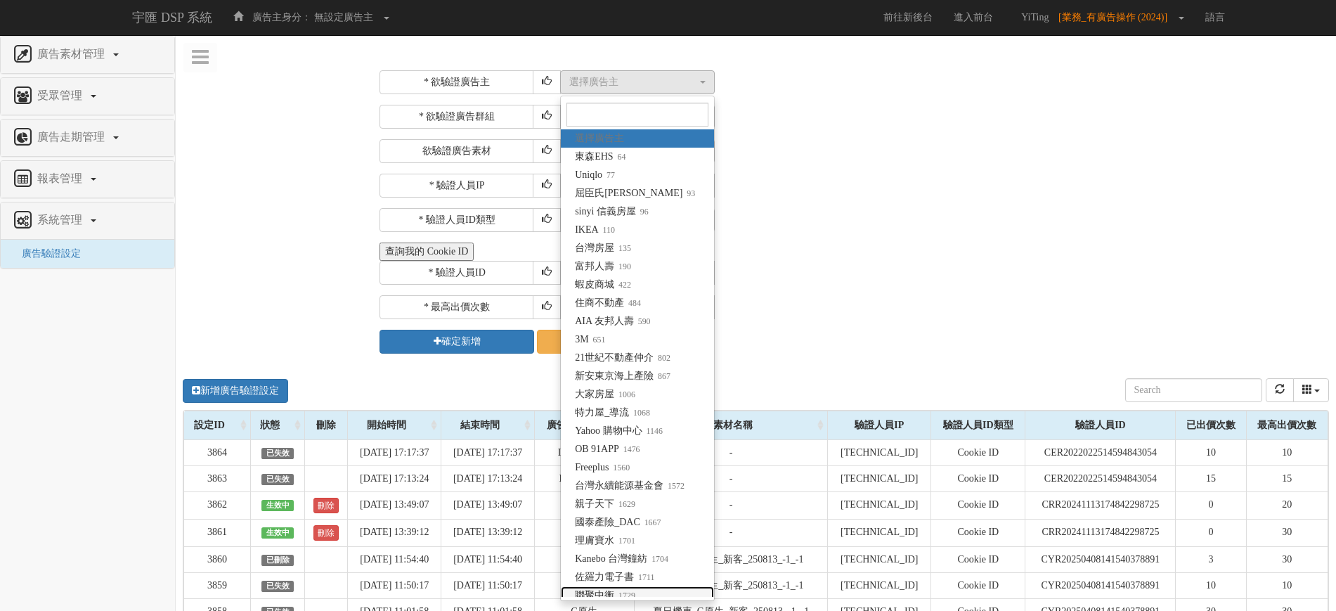
click at [608, 587] on link "聯聚中衡 1729" at bounding box center [637, 595] width 153 height 18
select select "1729"
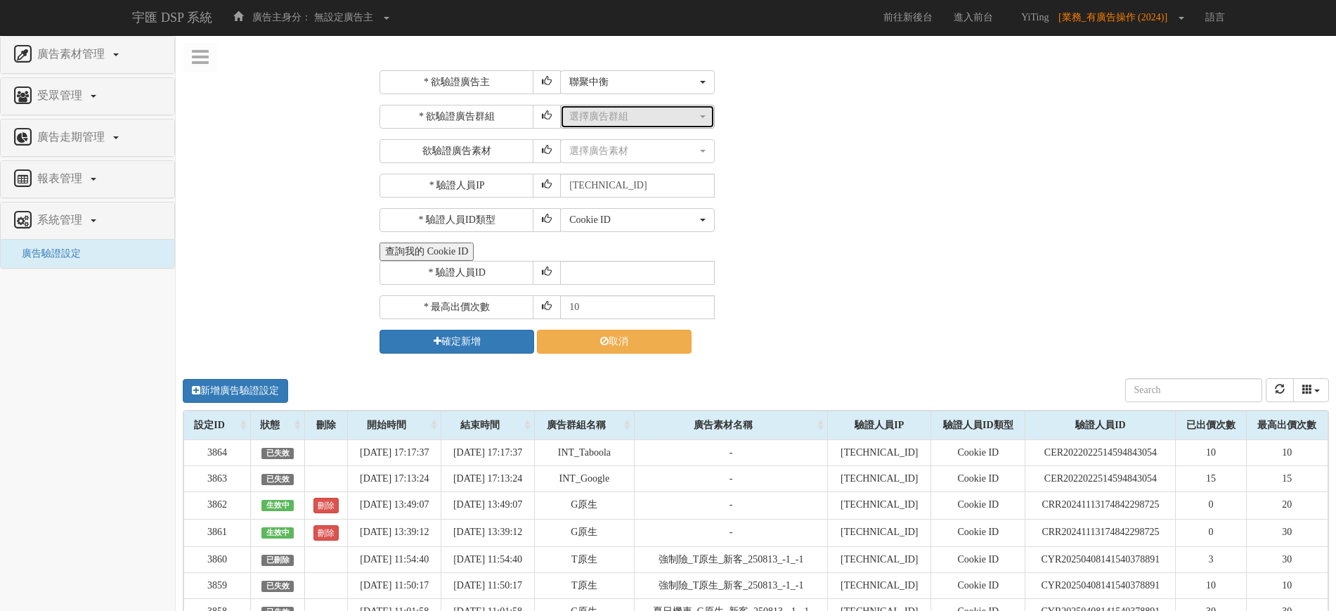
click at [616, 114] on div "選擇廣告群組" at bounding box center [633, 117] width 128 height 14
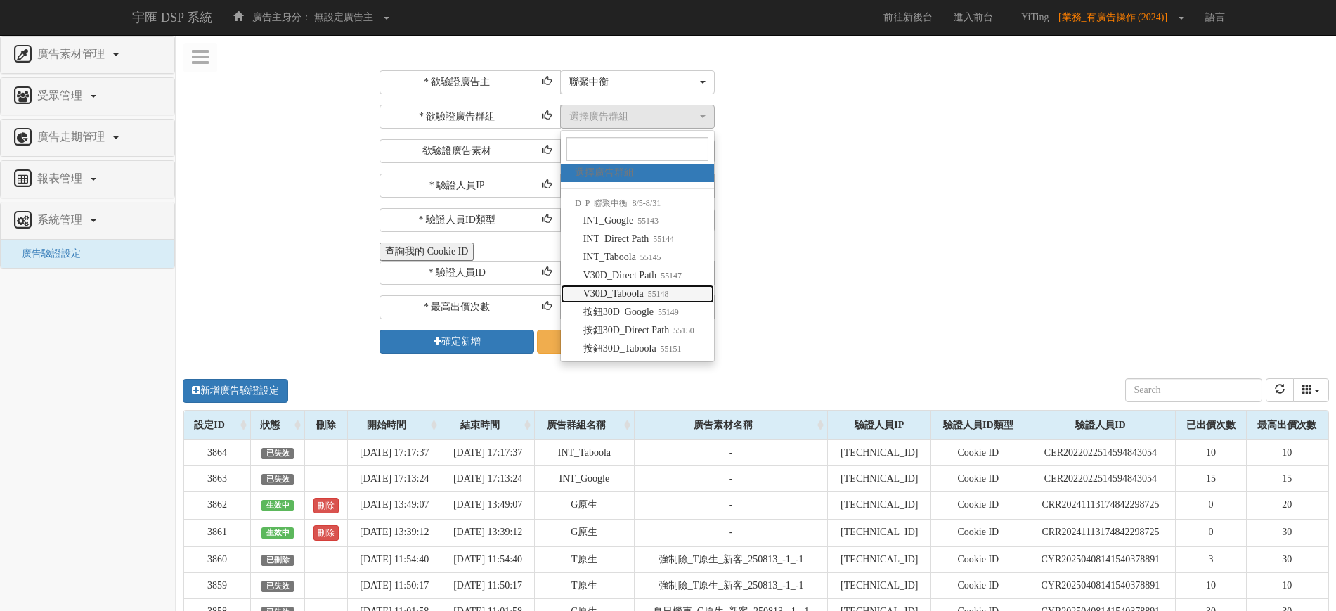
click at [646, 293] on span "V30D_Taboola 55148" at bounding box center [626, 294] width 86 height 14
select select "55148"
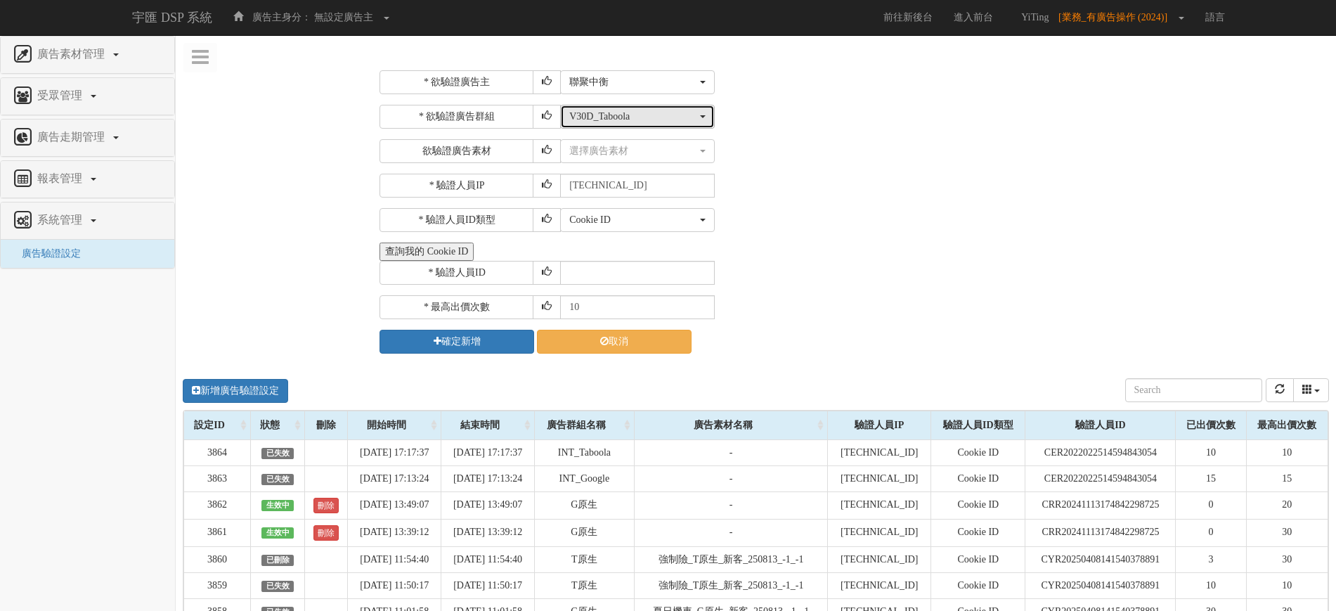
click at [652, 110] on div "V30D_Taboola" at bounding box center [633, 117] width 128 height 14
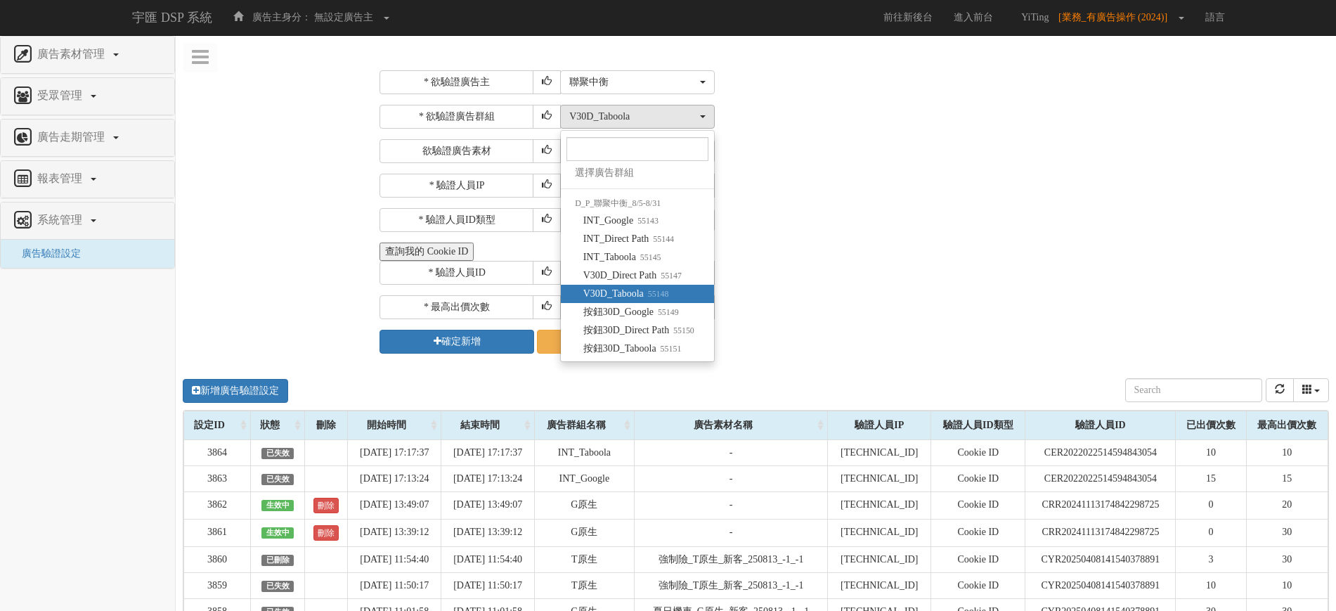
click at [893, 213] on div "Cookie ID ADID IDFA Cookie ID" at bounding box center [943, 220] width 766 height 24
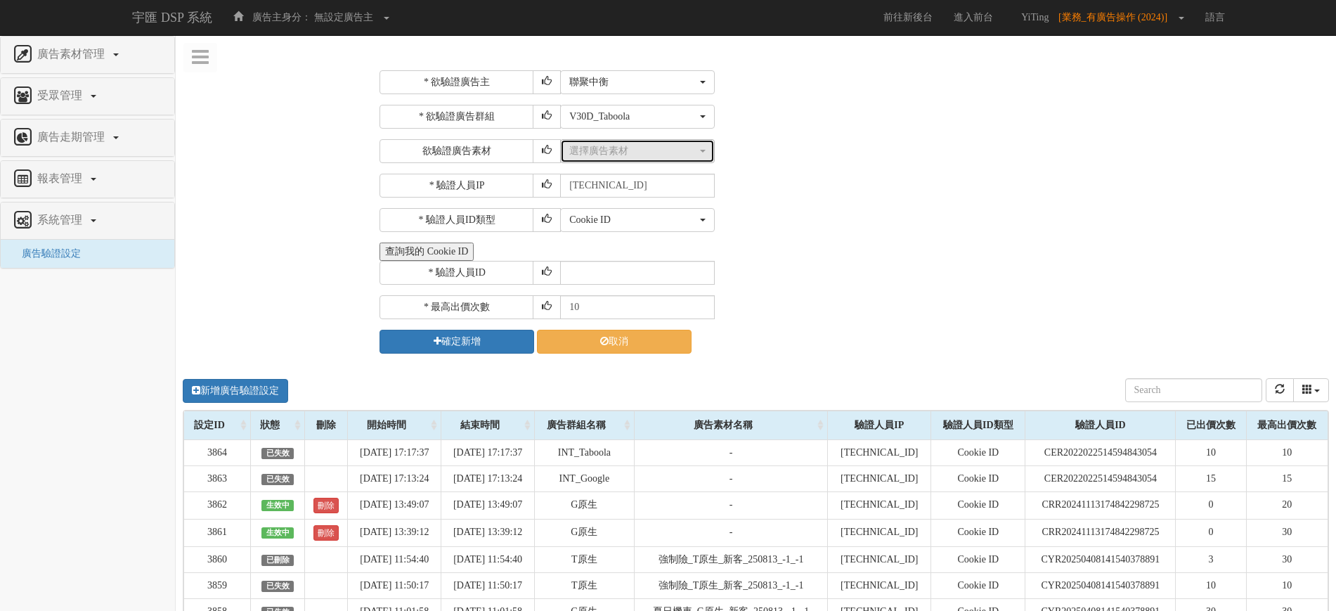
click at [670, 145] on div "選擇廣告素材" at bounding box center [633, 151] width 128 height 14
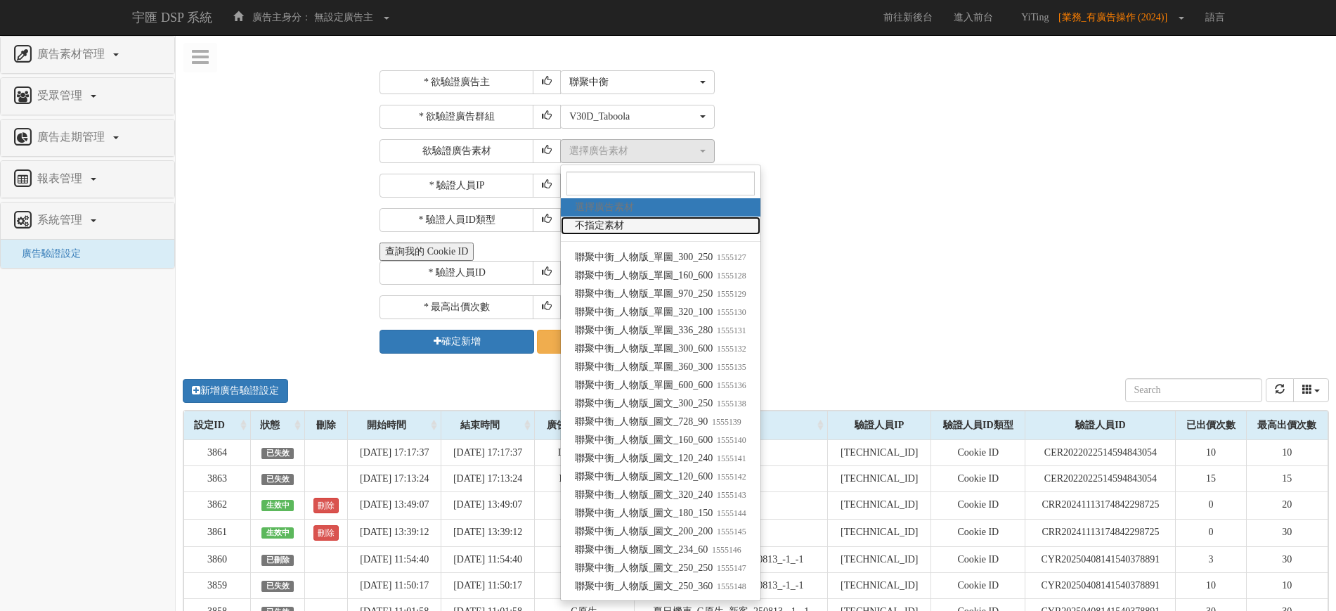
click at [634, 219] on link "不指定素材" at bounding box center [661, 226] width 200 height 18
select select "-1"
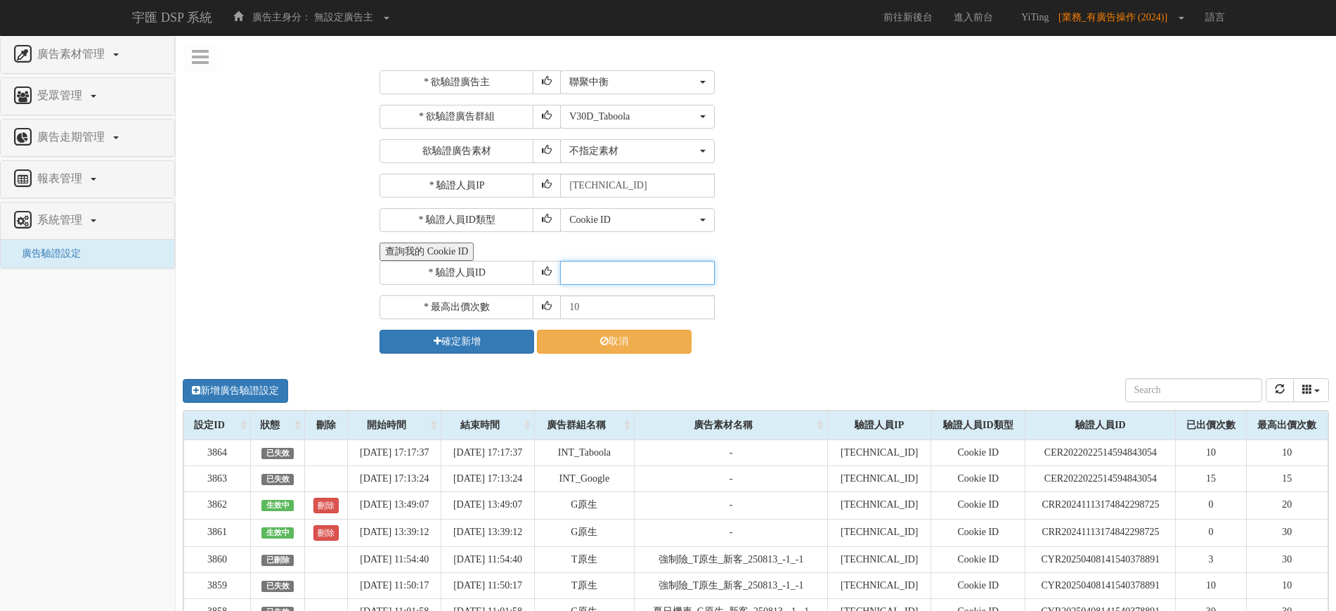
click at [631, 261] on input "text" at bounding box center [637, 273] width 155 height 24
paste input "CER2022022514594843054"
type input "CER2022022514594843054"
drag, startPoint x: 579, startPoint y: 310, endPoint x: 541, endPoint y: 304, distance: 38.5
click at [541, 304] on div "* 最高出價次數 10" at bounding box center [853, 307] width 946 height 24
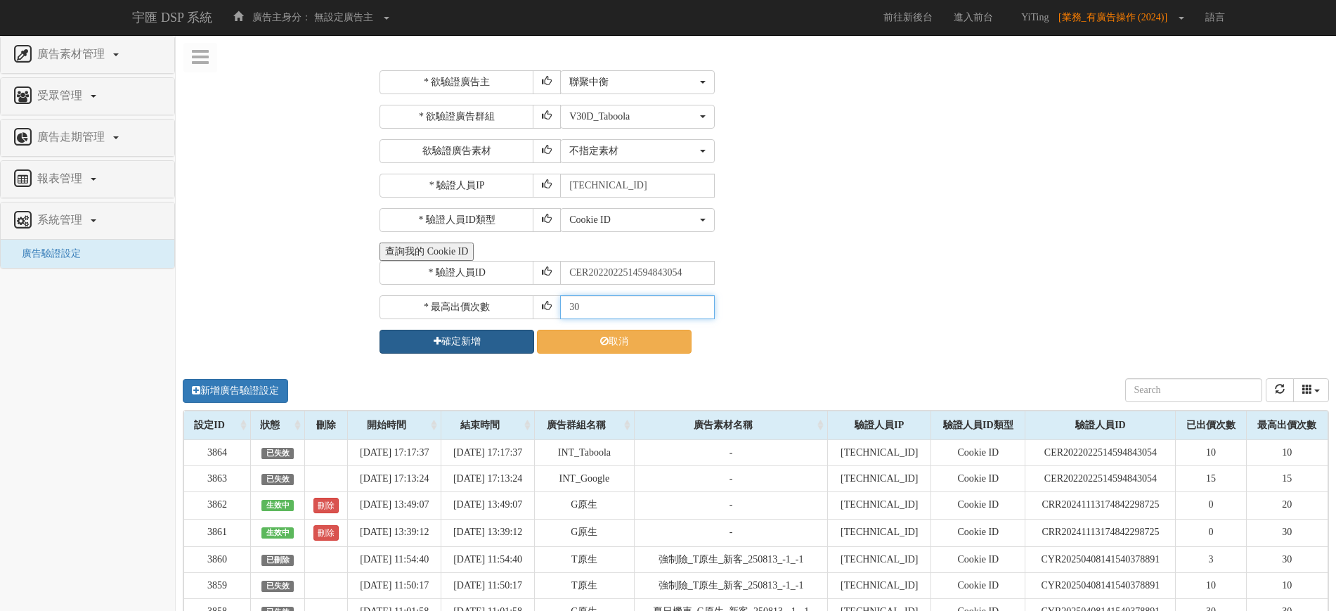
type input "30"
click at [498, 342] on button "確定新增" at bounding box center [457, 342] width 155 height 24
